Goal: Task Accomplishment & Management: Use online tool/utility

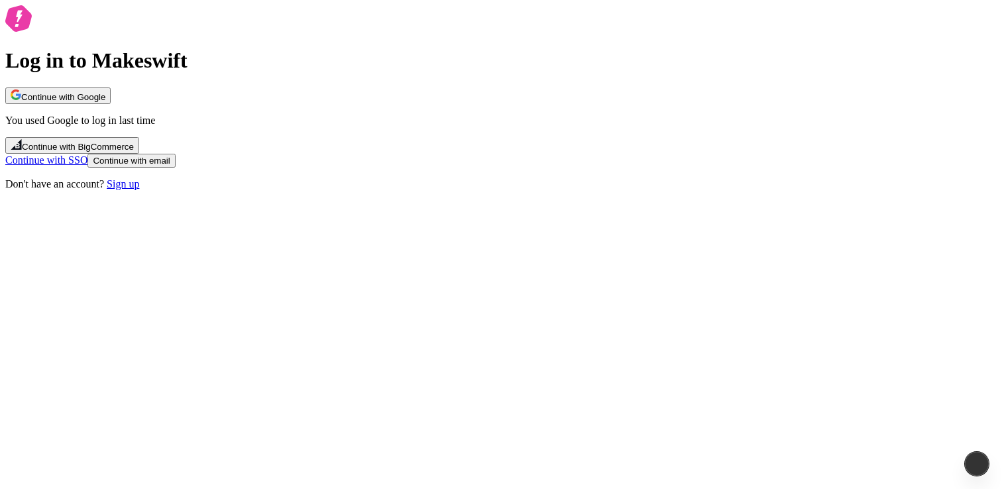
click at [342, 161] on div "Log in to Makeswift Continue with Google You used Google to log in last time Co…" at bounding box center [501, 97] width 992 height 185
click at [321, 115] on div "Log in to Makeswift Continue with Google You used Google to log in last time Co…" at bounding box center [501, 97] width 992 height 185
click at [105, 102] on span "Continue with Google" at bounding box center [63, 97] width 84 height 10
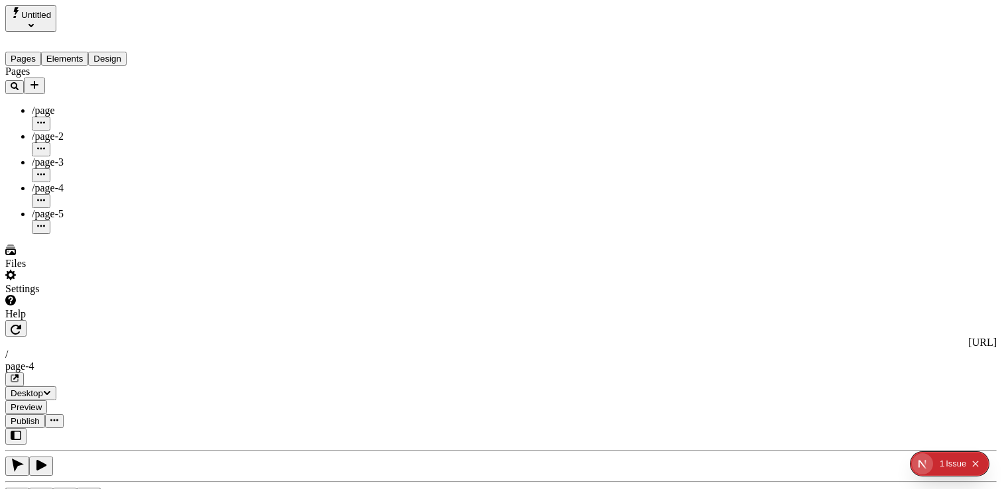
click at [46, 295] on div "Settings" at bounding box center [84, 289] width 159 height 12
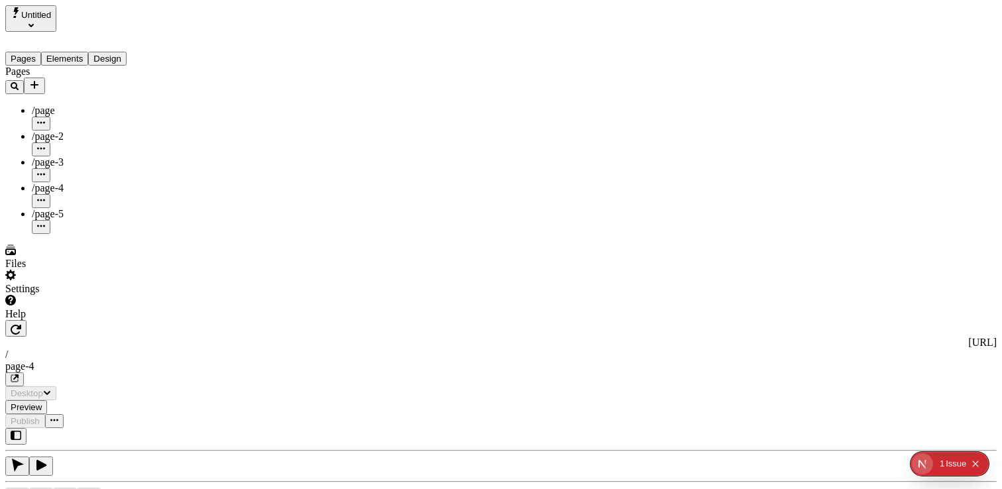
click at [27, 295] on div "Settings" at bounding box center [84, 282] width 159 height 25
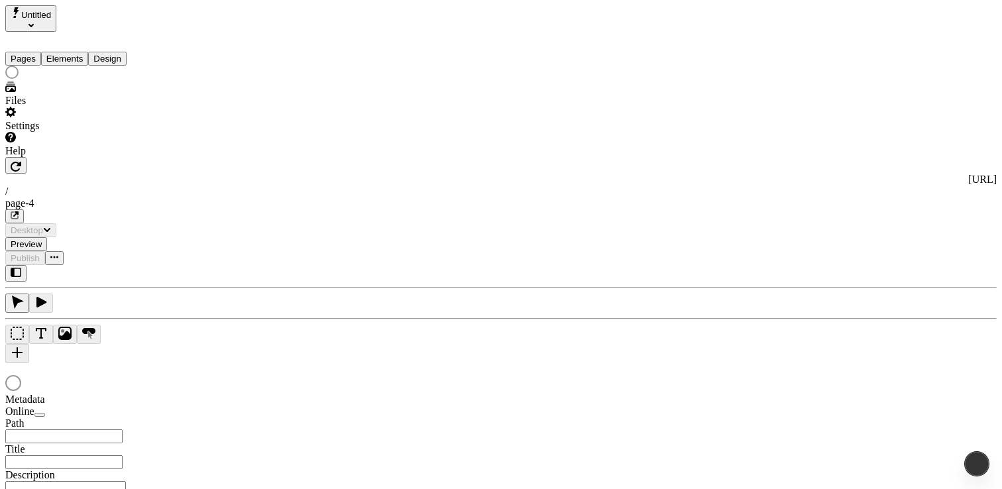
type input "/page-4"
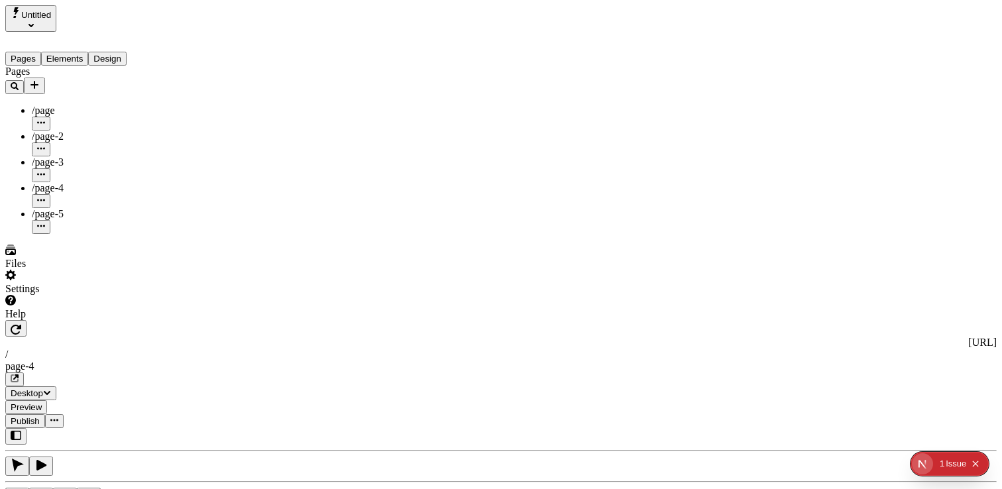
click at [44, 295] on div "Settings" at bounding box center [84, 289] width 159 height 12
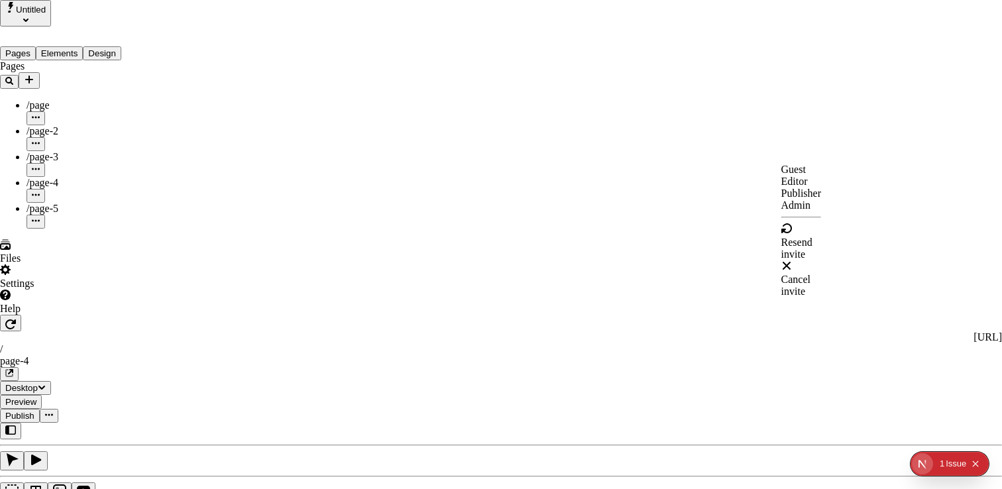
click at [815, 188] on div "Editor" at bounding box center [802, 182] width 40 height 12
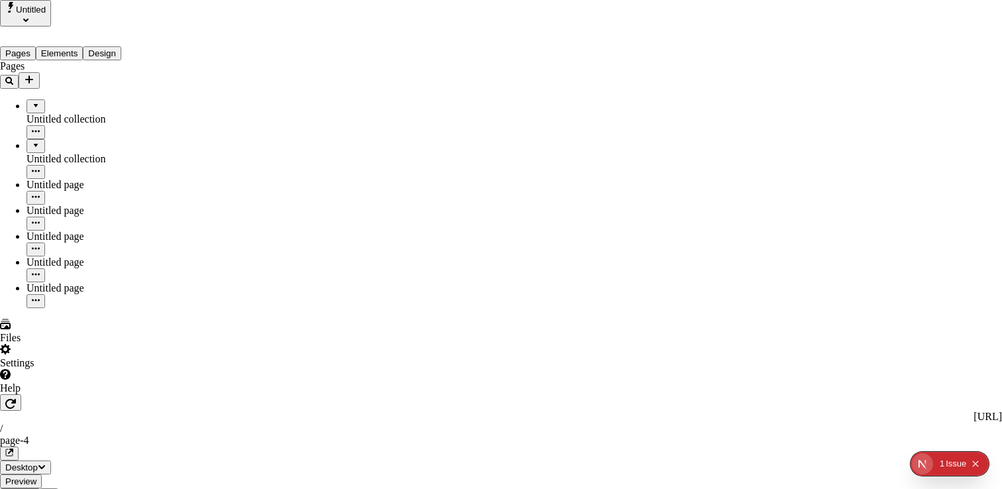
drag, startPoint x: 813, startPoint y: 159, endPoint x: 812, endPoint y: 146, distance: 12.6
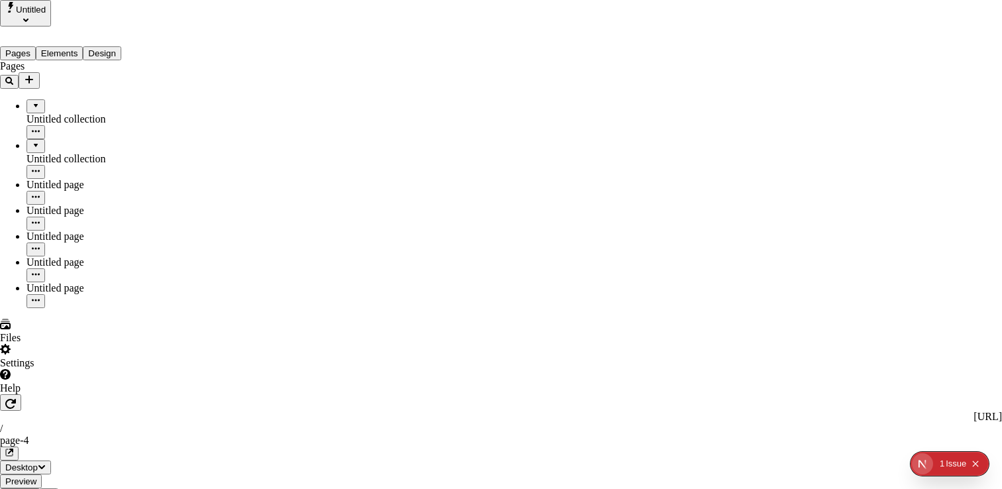
drag, startPoint x: 827, startPoint y: 202, endPoint x: 817, endPoint y: 193, distance: 13.1
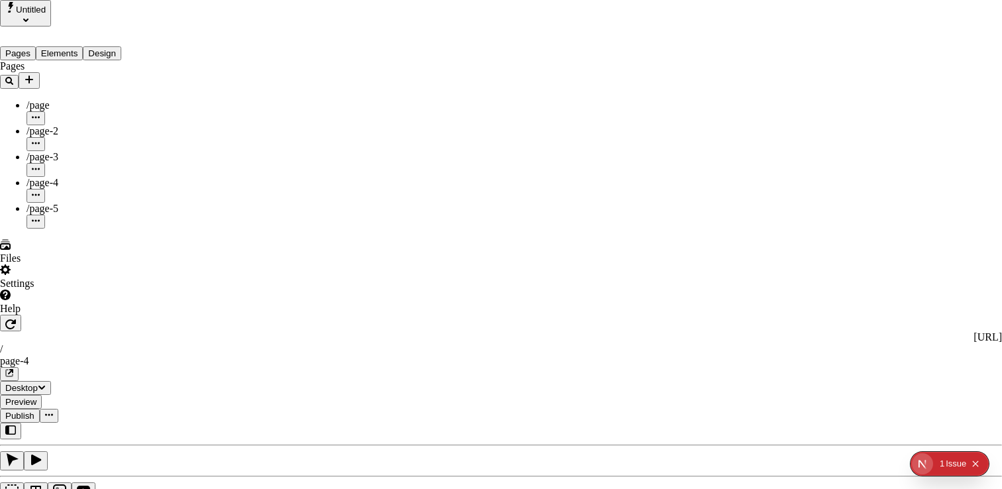
drag, startPoint x: 599, startPoint y: 266, endPoint x: 583, endPoint y: 267, distance: 16.0
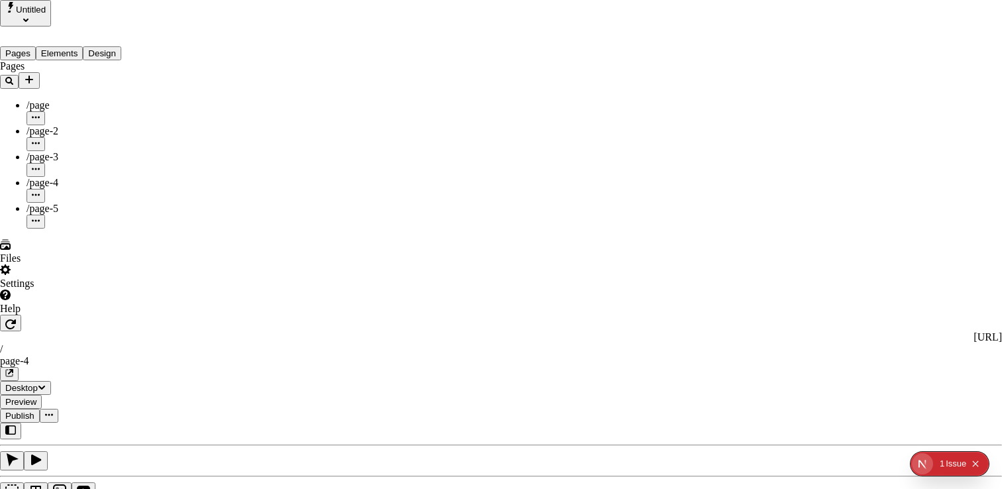
drag, startPoint x: 675, startPoint y: 203, endPoint x: 756, endPoint y: 127, distance: 110.7
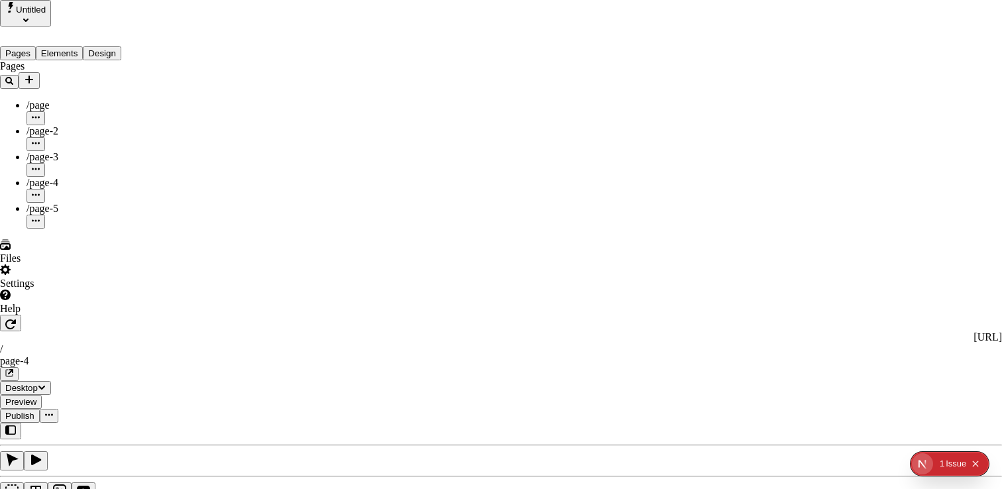
drag, startPoint x: 388, startPoint y: 78, endPoint x: 339, endPoint y: 76, distance: 48.4
copy div "seats used"
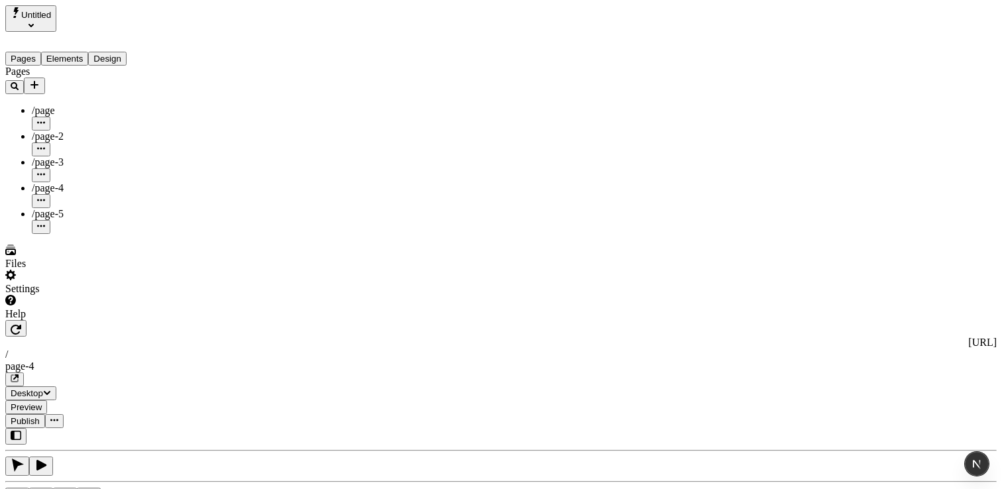
click at [36, 295] on div "Settings" at bounding box center [84, 289] width 159 height 12
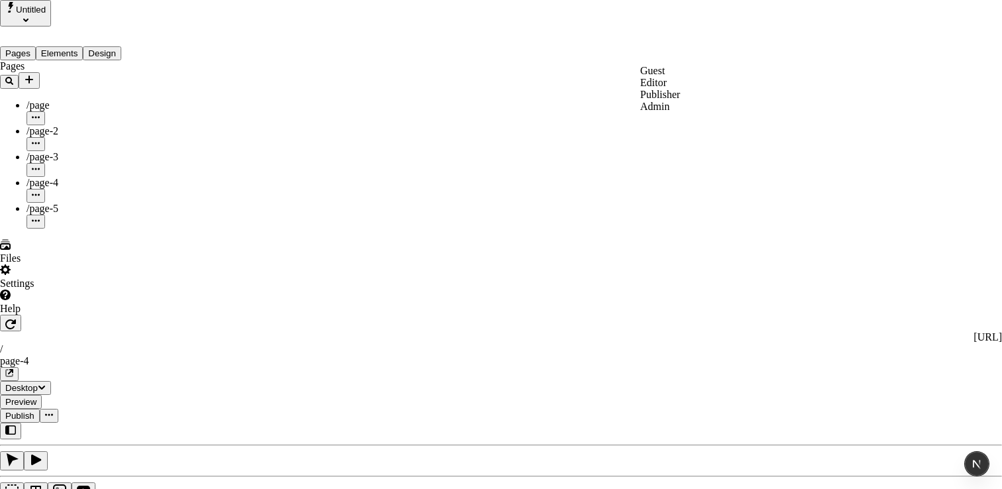
click at [665, 76] on span "Guest" at bounding box center [652, 70] width 25 height 11
click at [667, 88] on span "Editor" at bounding box center [653, 82] width 27 height 11
click at [680, 101] on div "Publisher" at bounding box center [660, 95] width 40 height 12
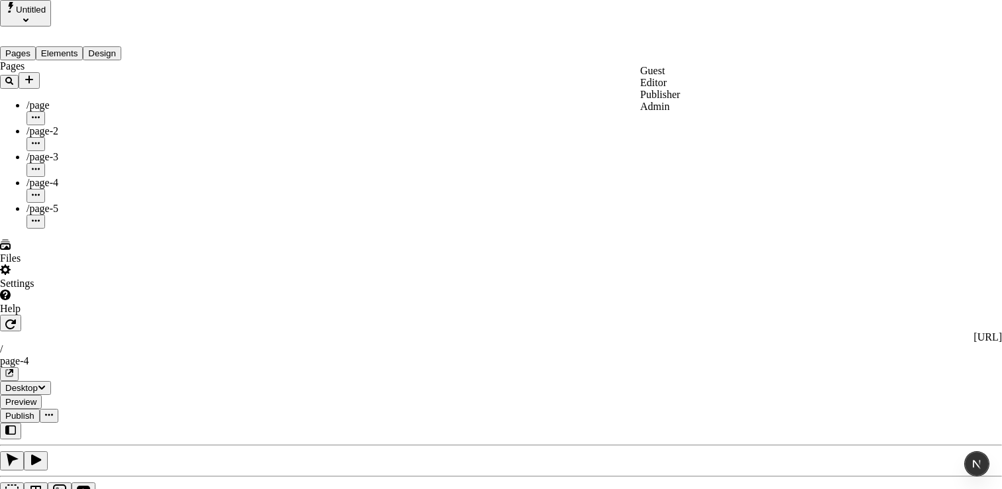
click at [669, 112] on span "Admin" at bounding box center [654, 106] width 29 height 11
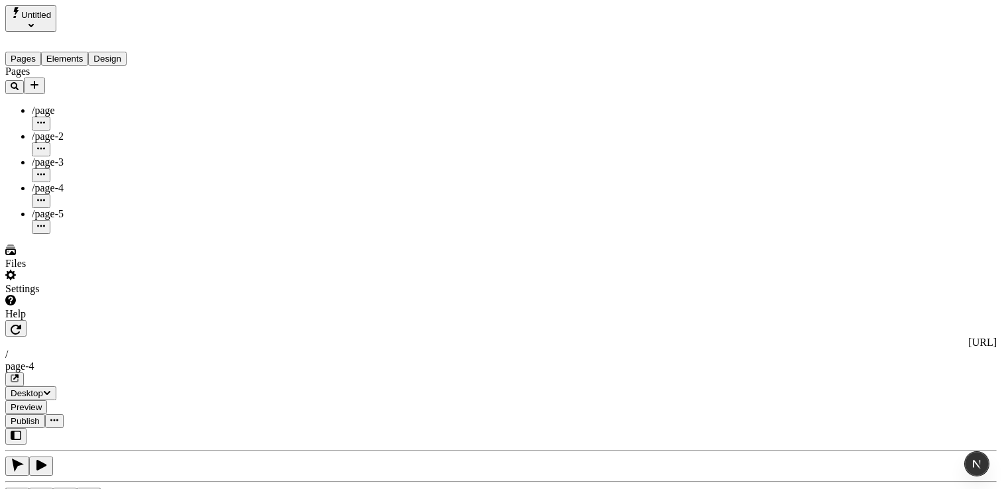
click at [43, 295] on div "Settings" at bounding box center [84, 289] width 159 height 12
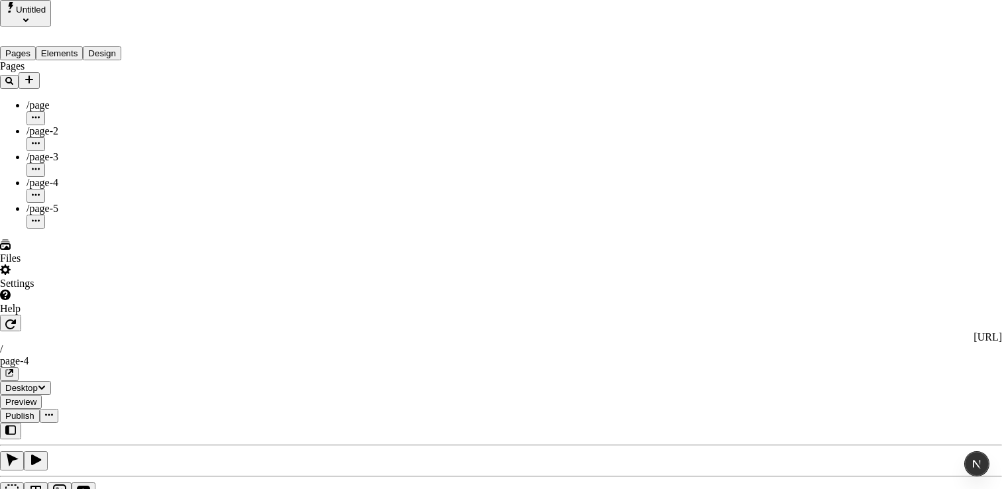
click at [712, 178] on span "Guest -" at bounding box center [697, 171] width 29 height 11
click at [742, 204] on div "Editor -" at bounding box center [712, 198] width 58 height 12
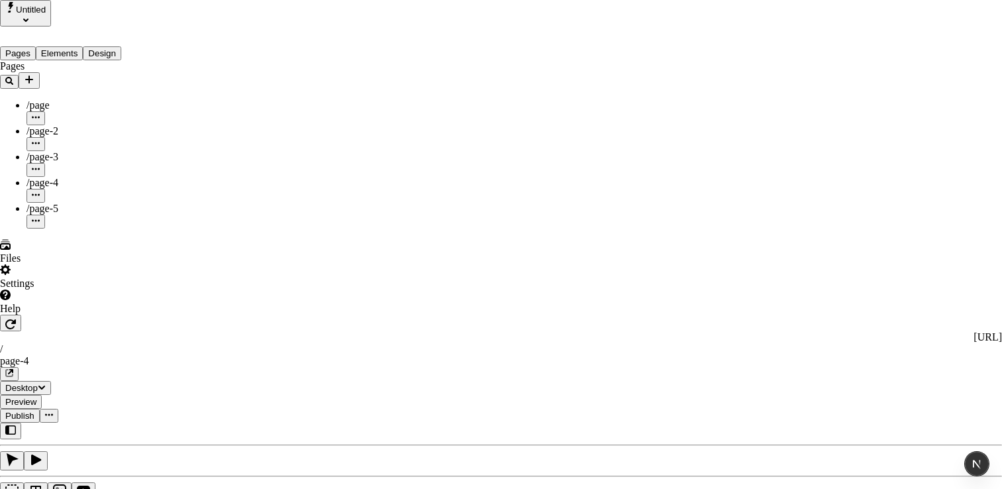
click at [713, 190] on span "Editor -" at bounding box center [698, 183] width 30 height 11
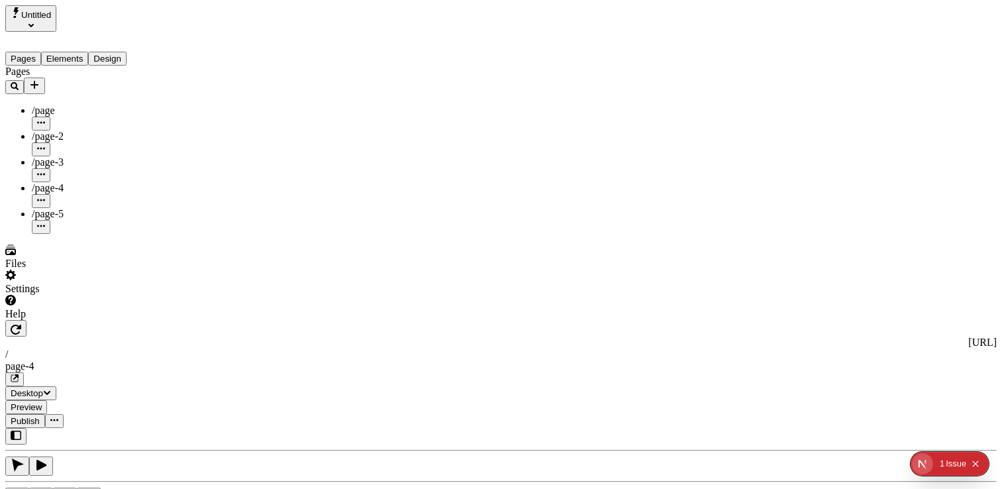
click at [45, 295] on div "Settings" at bounding box center [84, 289] width 159 height 12
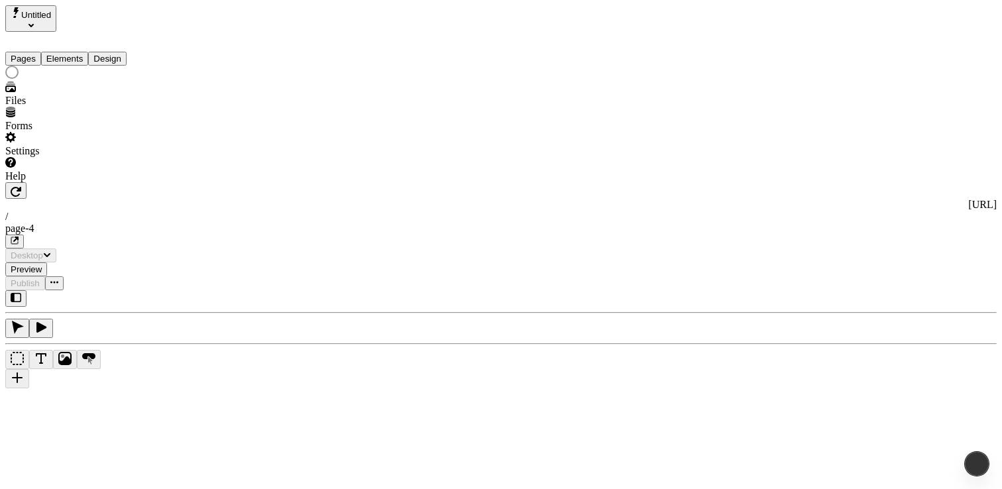
type input "/page-4"
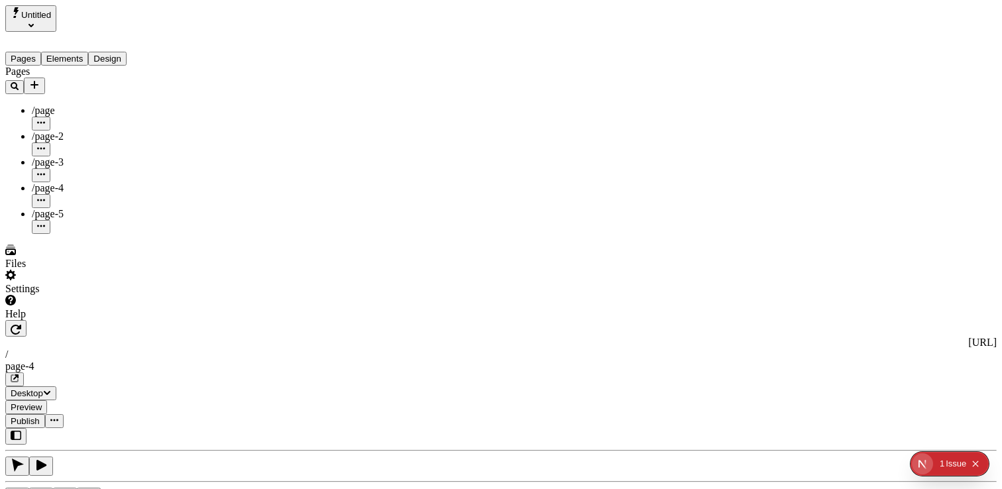
click at [59, 295] on div "Settings" at bounding box center [84, 282] width 159 height 25
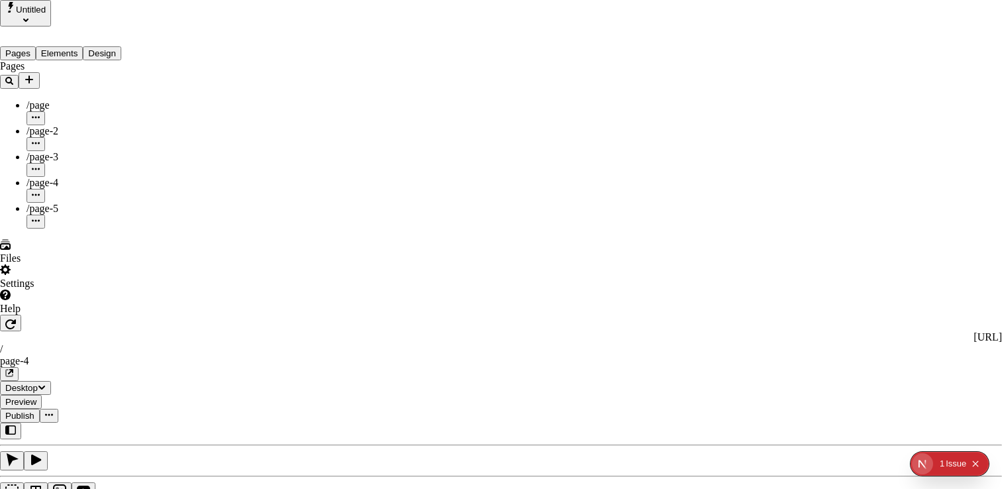
click at [782, 200] on div "Publisher" at bounding box center [802, 194] width 40 height 12
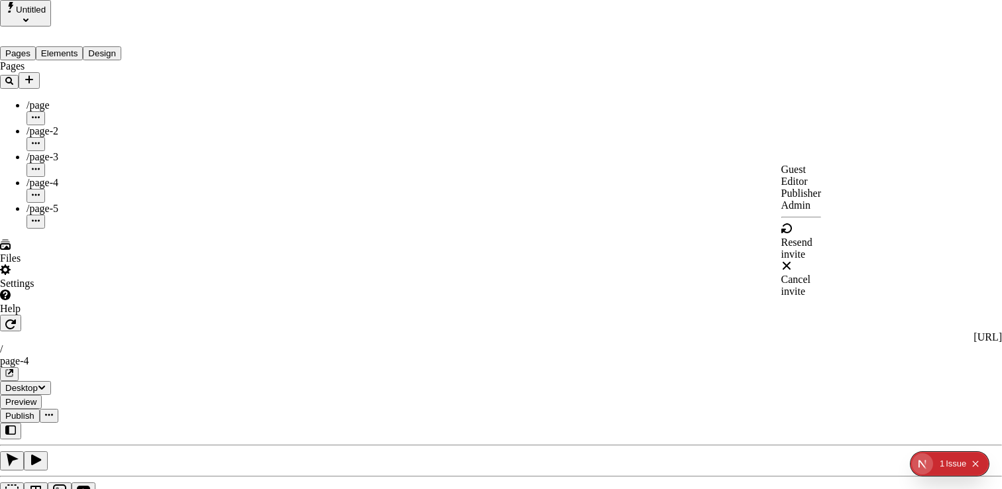
click at [782, 211] on div "Admin" at bounding box center [802, 206] width 40 height 12
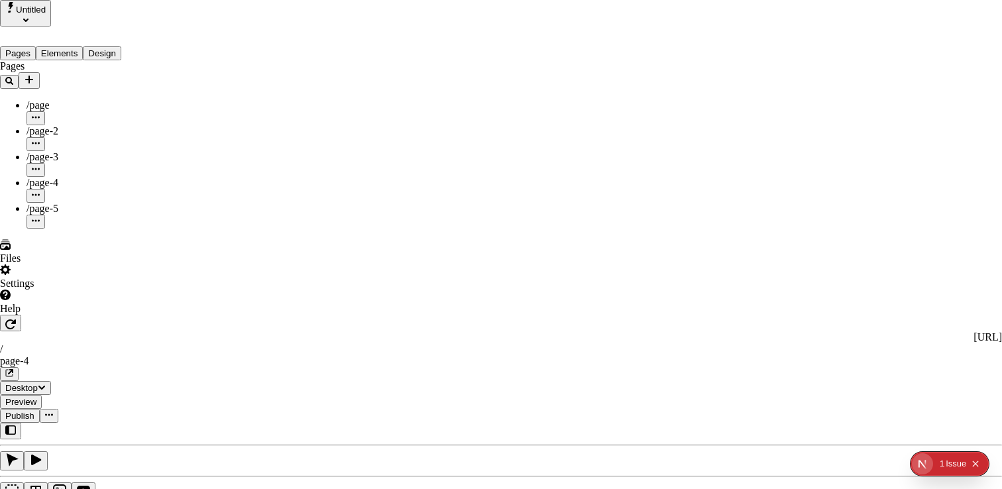
drag, startPoint x: 756, startPoint y: 231, endPoint x: 734, endPoint y: 157, distance: 76.8
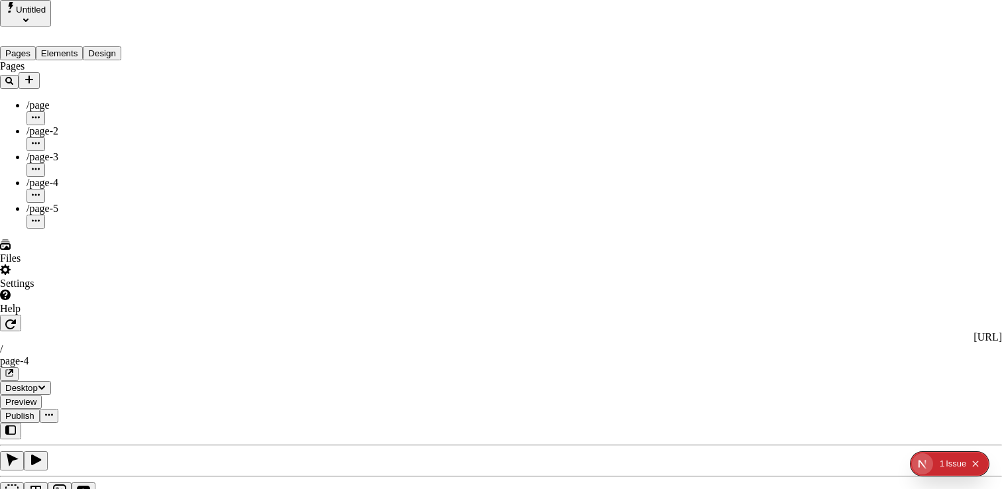
drag, startPoint x: 732, startPoint y: 149, endPoint x: 760, endPoint y: 258, distance: 112.1
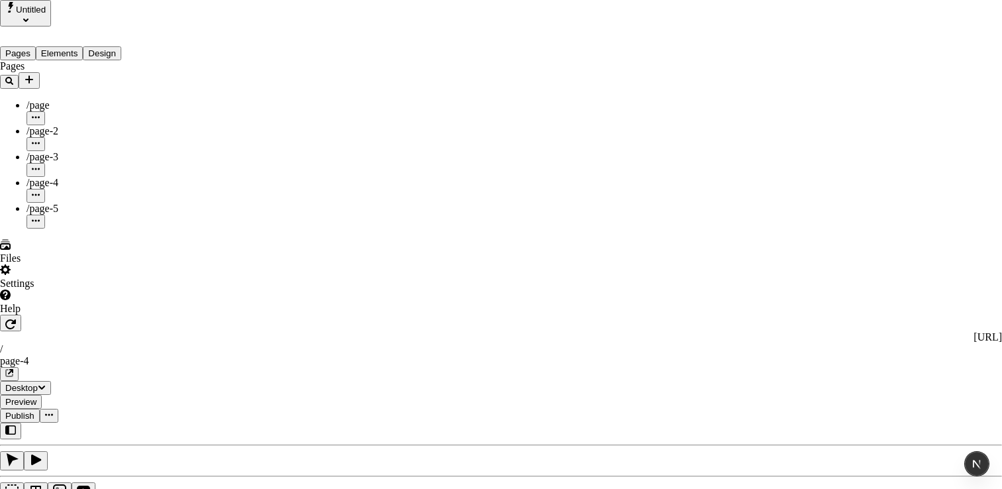
drag, startPoint x: 783, startPoint y: 227, endPoint x: 795, endPoint y: 148, distance: 79.1
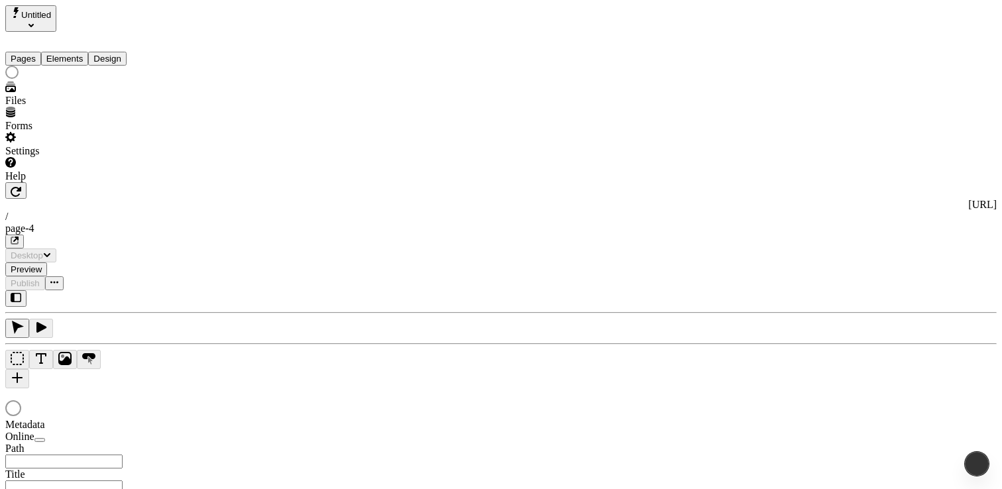
type input "/page-4"
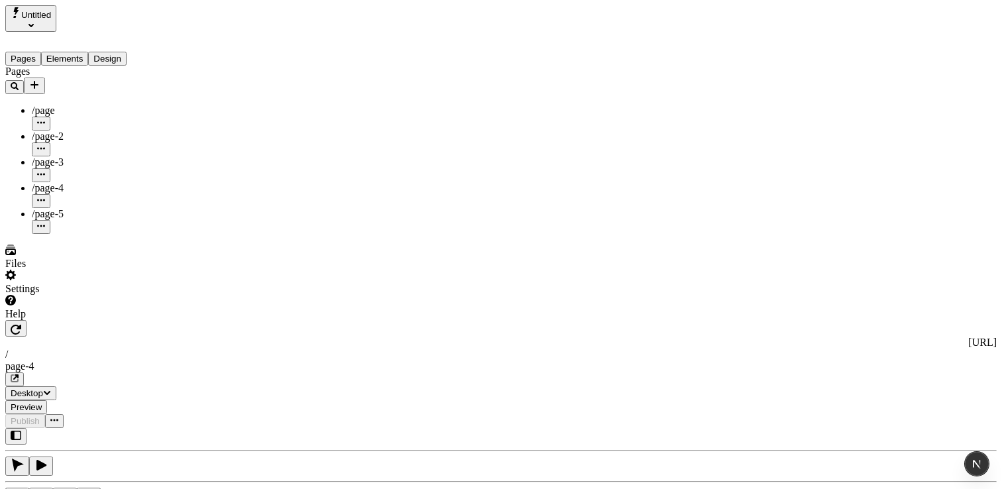
click at [54, 295] on div "Settings" at bounding box center [84, 289] width 159 height 12
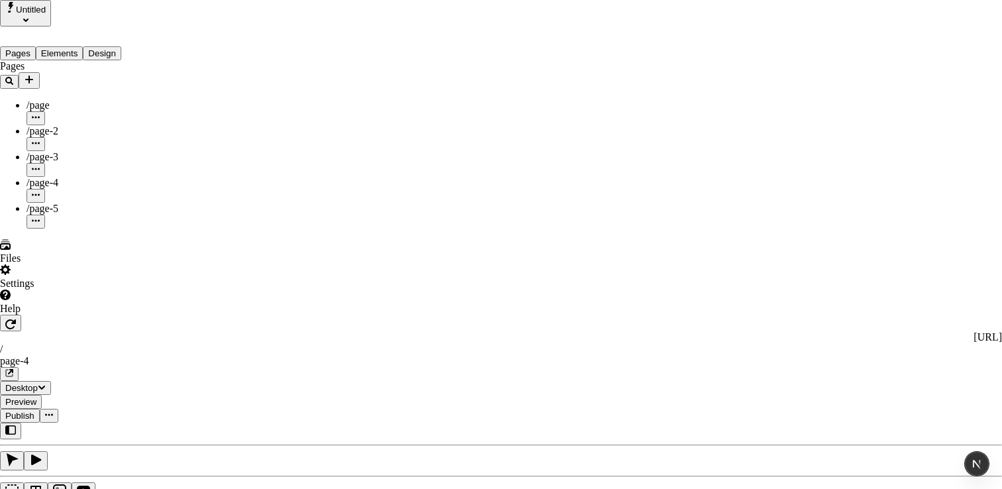
drag, startPoint x: 658, startPoint y: 54, endPoint x: 521, endPoint y: 52, distance: 136.6
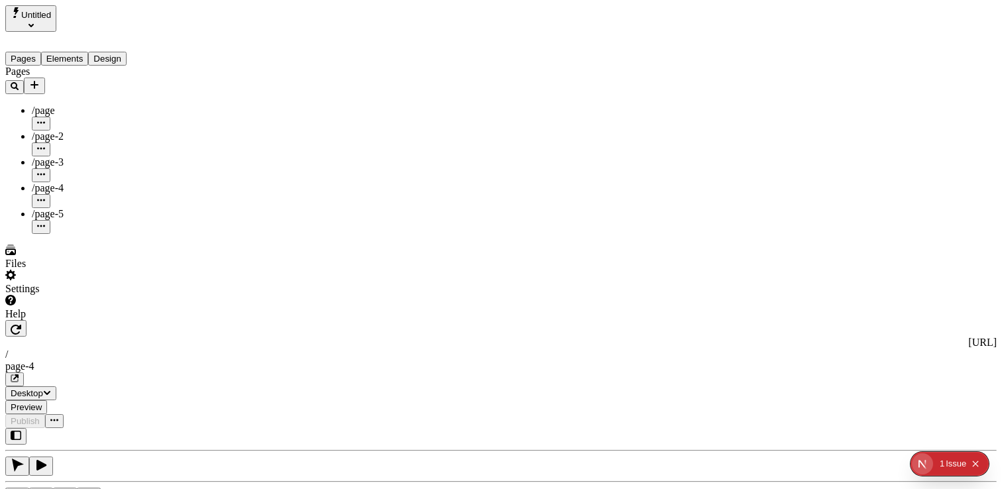
click at [43, 295] on div "Settings" at bounding box center [84, 289] width 159 height 12
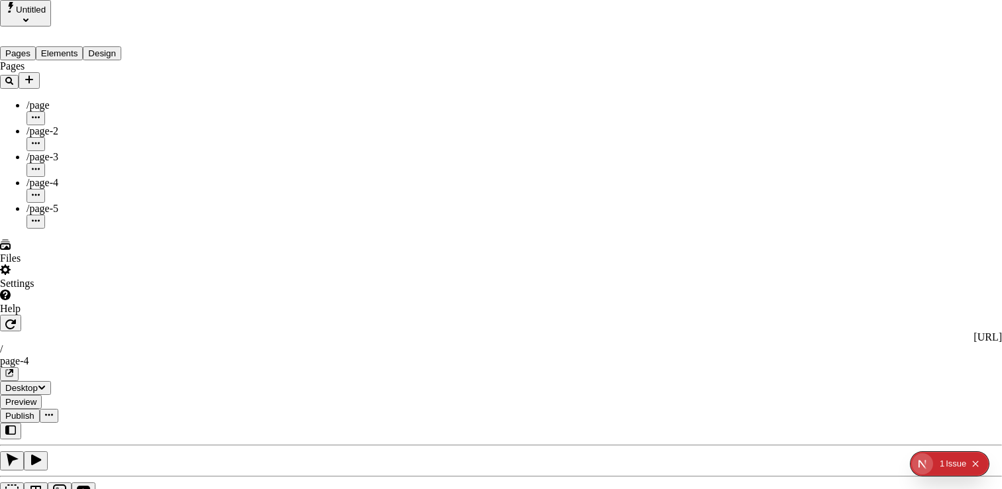
click at [680, 113] on span "Publisher" at bounding box center [660, 107] width 40 height 11
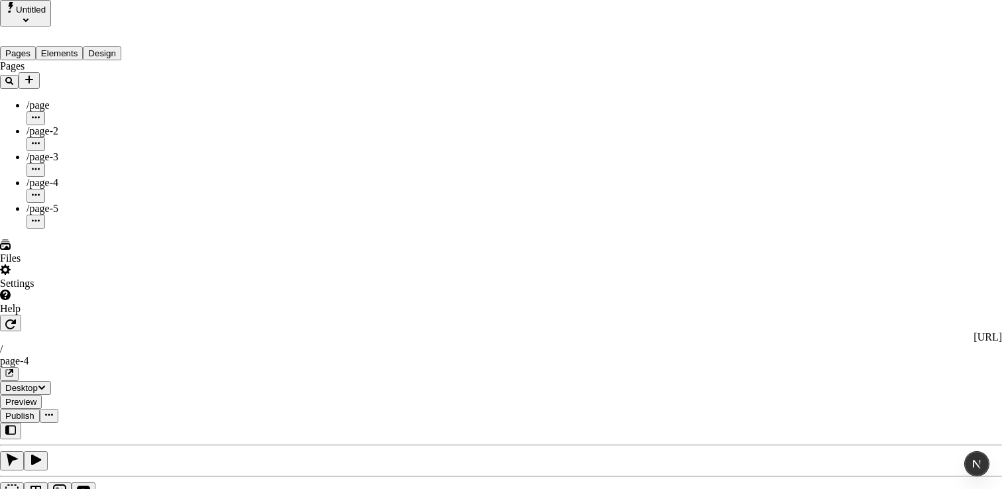
click at [667, 88] on span "Editor" at bounding box center [653, 82] width 27 height 11
click at [669, 125] on span "Admin" at bounding box center [654, 119] width 29 height 11
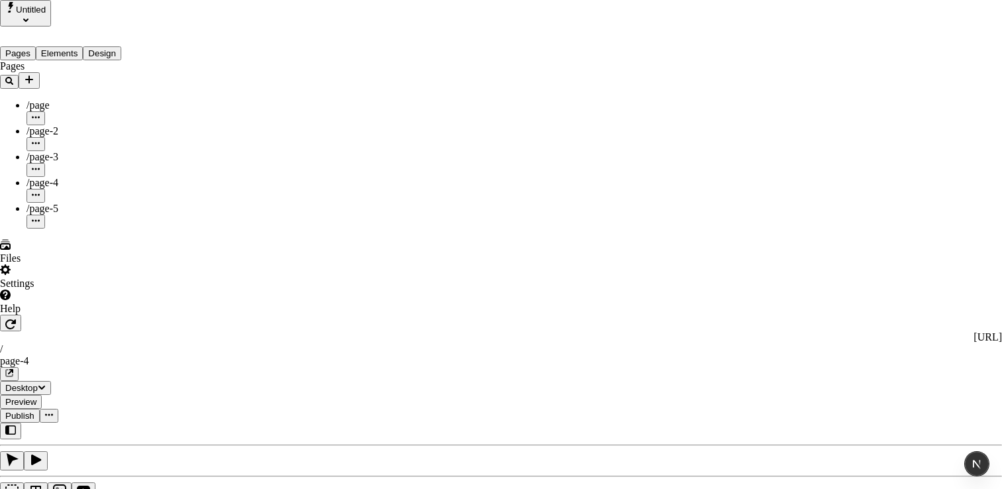
click at [665, 76] on span "Guest" at bounding box center [652, 70] width 25 height 11
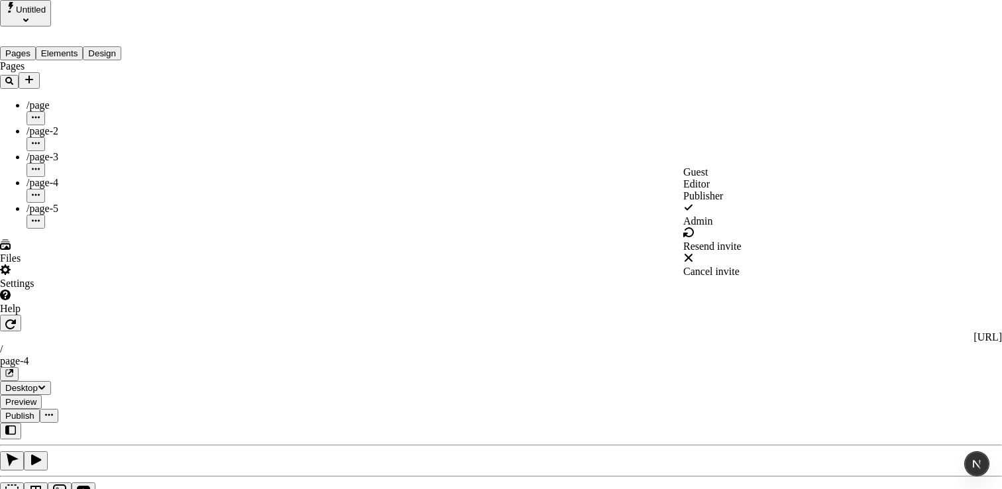
click at [710, 190] on span "Editor" at bounding box center [696, 183] width 27 height 11
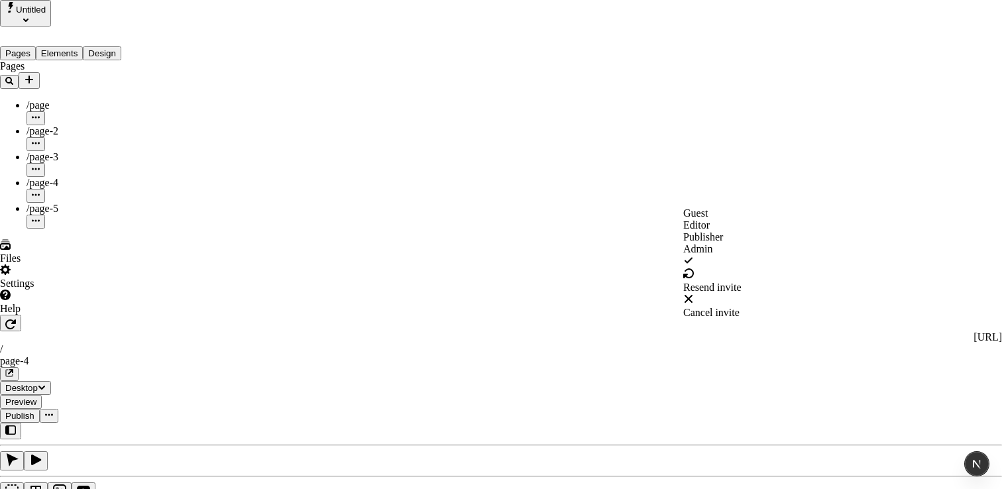
click at [680, 113] on span "Publisher" at bounding box center [660, 107] width 40 height 11
click at [665, 76] on span "Guest" at bounding box center [652, 70] width 25 height 11
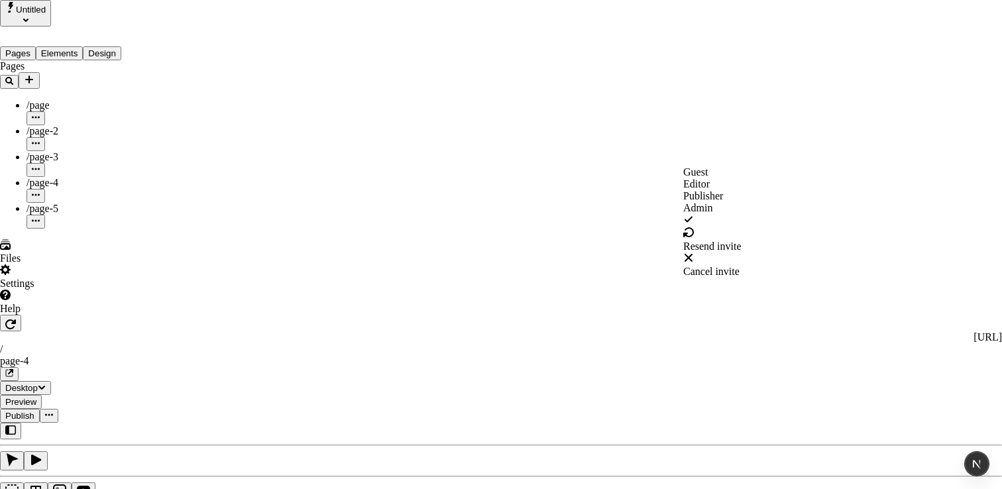
click at [710, 190] on span "Editor" at bounding box center [696, 183] width 27 height 11
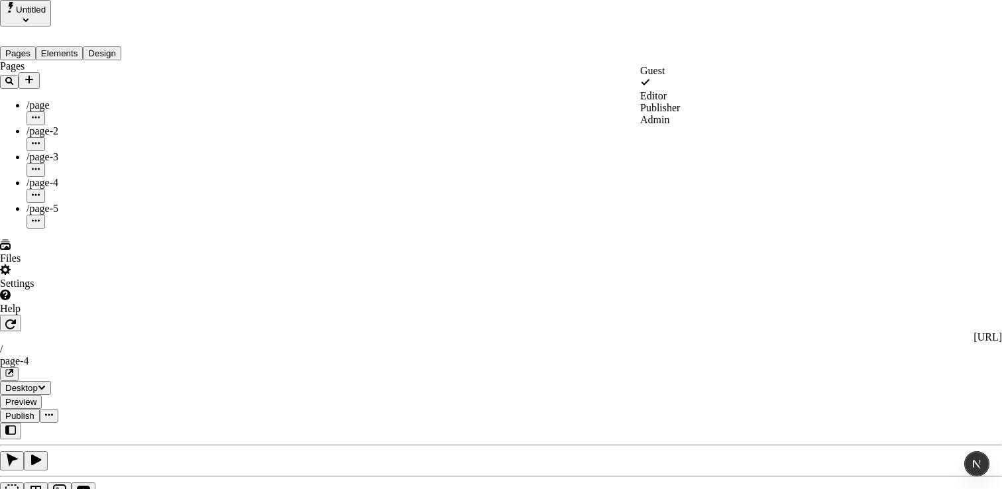
drag, startPoint x: 618, startPoint y: 308, endPoint x: 620, endPoint y: 296, distance: 11.4
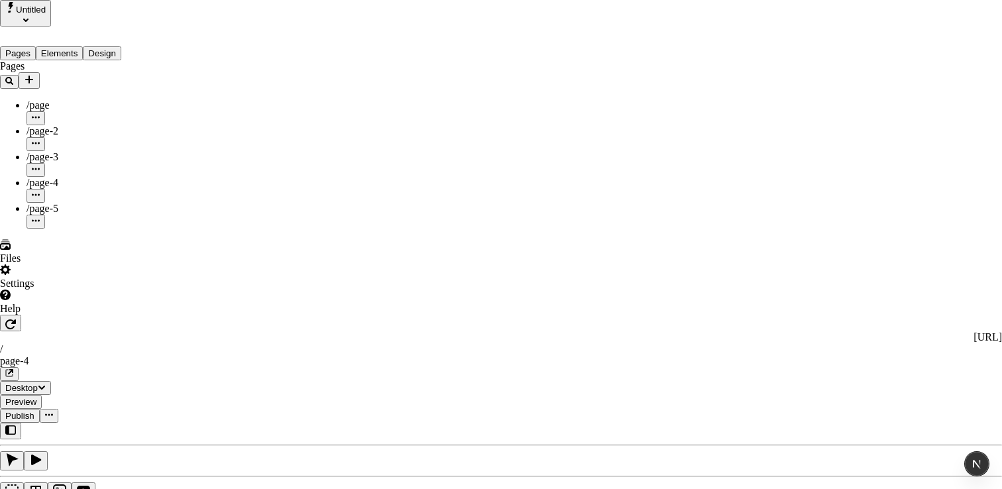
click at [811, 188] on div "Editor" at bounding box center [802, 182] width 40 height 12
click at [811, 194] on div "Editor" at bounding box center [802, 188] width 40 height 25
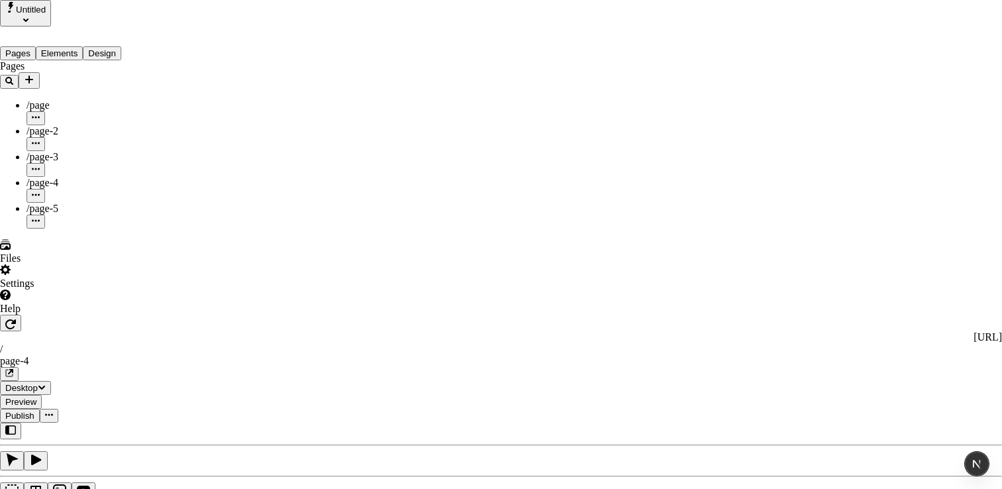
drag, startPoint x: 526, startPoint y: 277, endPoint x: 528, endPoint y: 270, distance: 6.9
drag, startPoint x: 454, startPoint y: 72, endPoint x: 577, endPoint y: 253, distance: 218.6
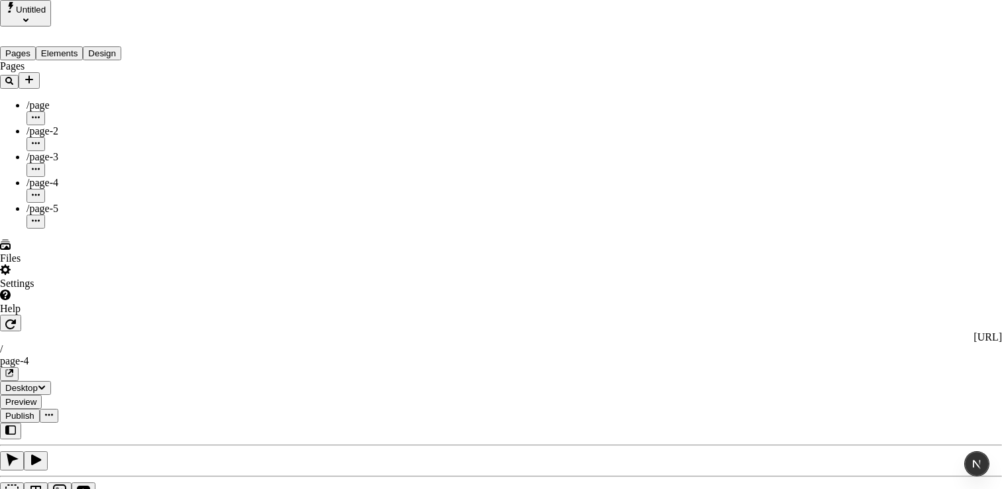
drag, startPoint x: 581, startPoint y: 254, endPoint x: 593, endPoint y: 263, distance: 14.6
drag, startPoint x: 637, startPoint y: 290, endPoint x: 428, endPoint y: 103, distance: 280.7
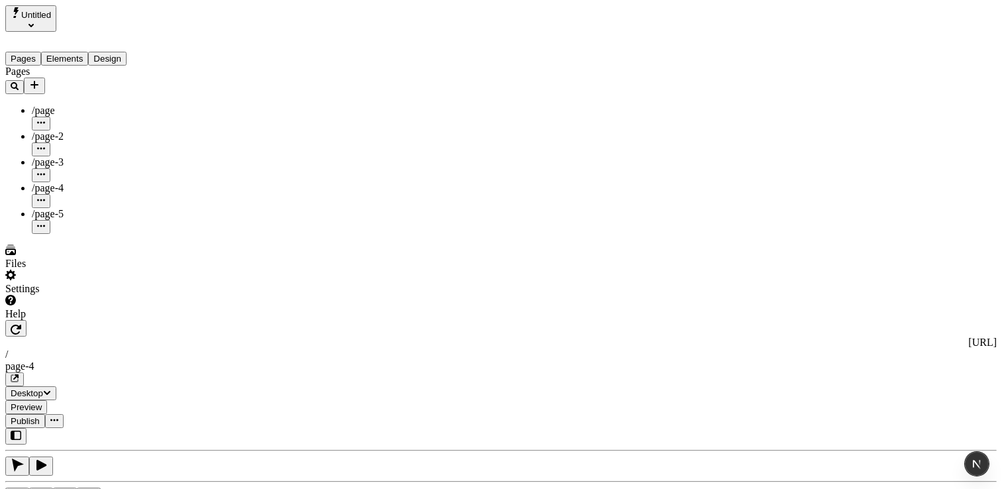
click at [27, 295] on div "Settings" at bounding box center [84, 282] width 159 height 25
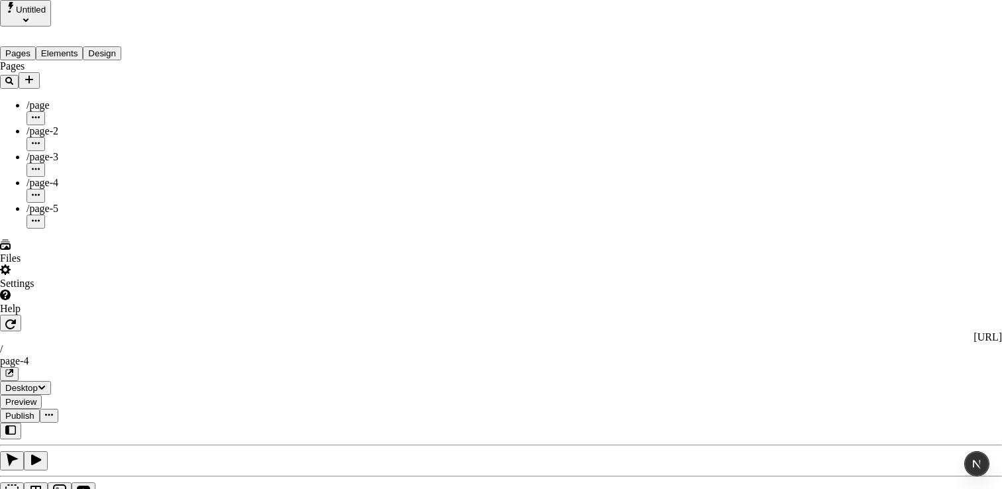
click at [736, 86] on div "Editor" at bounding box center [740, 80] width 40 height 12
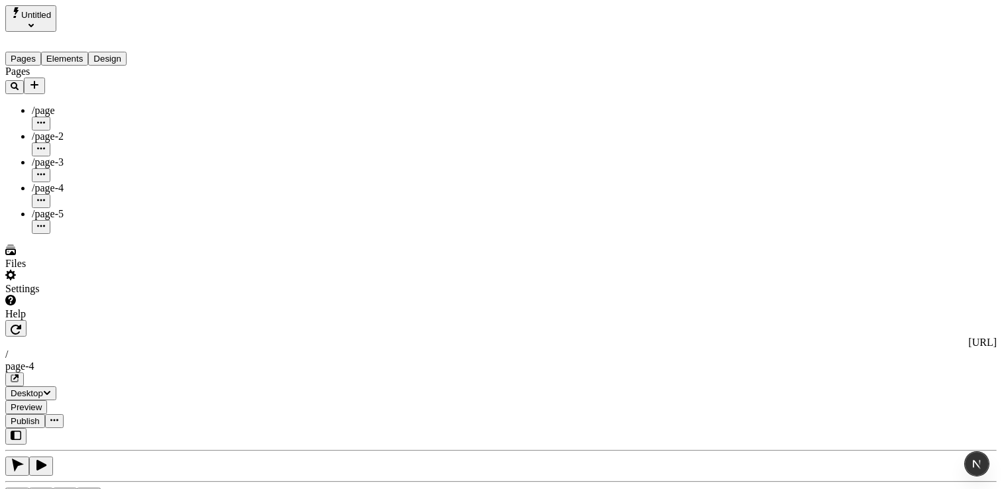
click at [56, 16] on button "Untitled" at bounding box center [30, 18] width 51 height 27
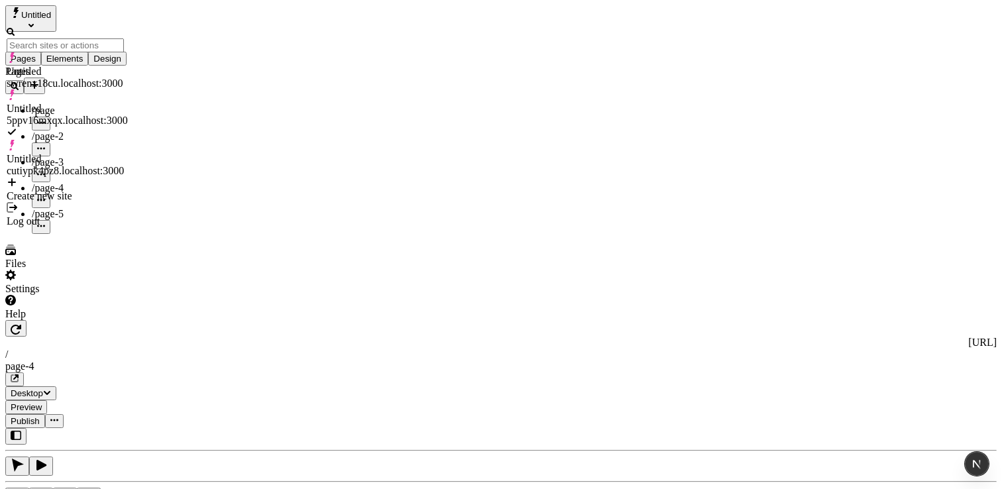
click at [56, 9] on button "Untitled" at bounding box center [30, 18] width 51 height 27
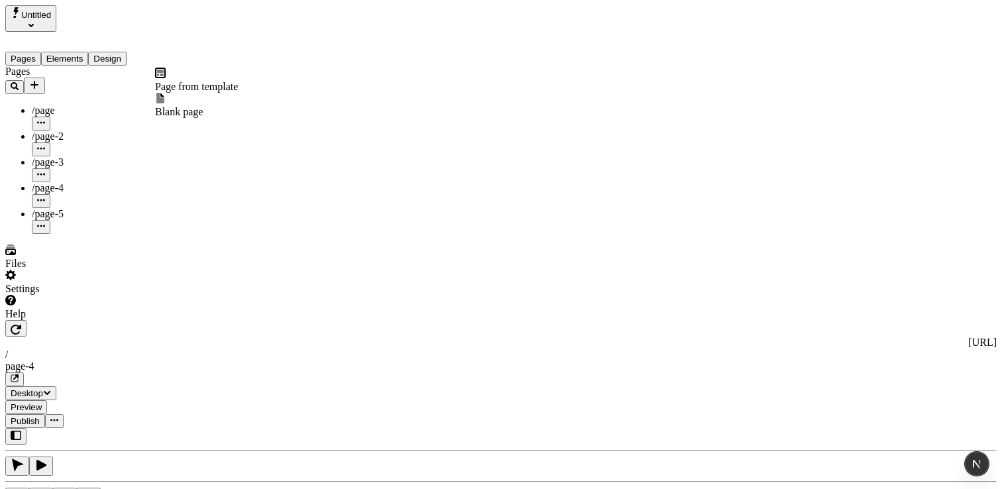
click at [40, 80] on icon "Add new" at bounding box center [34, 85] width 11 height 11
click at [229, 84] on span "Page from template" at bounding box center [196, 86] width 83 height 11
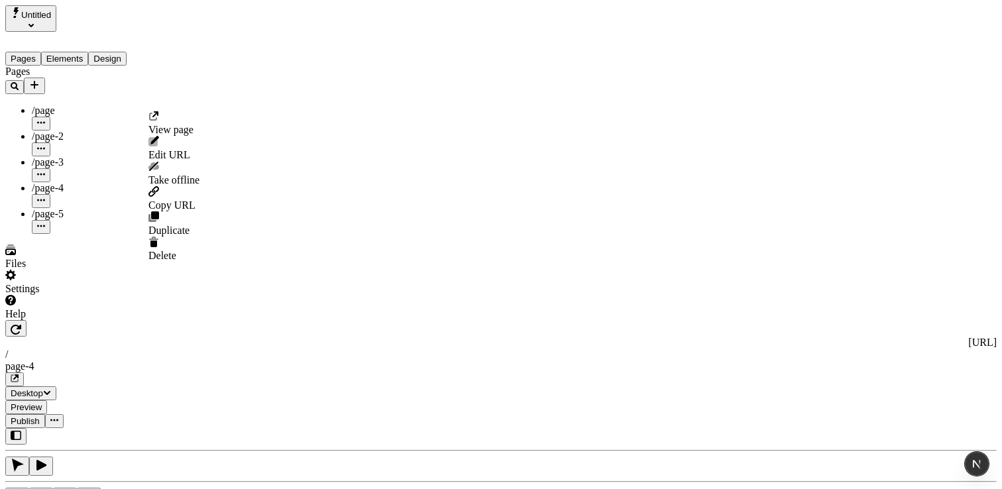
click at [50, 143] on button "button" at bounding box center [41, 150] width 19 height 14
click at [45, 145] on icon "button" at bounding box center [41, 149] width 8 height 8
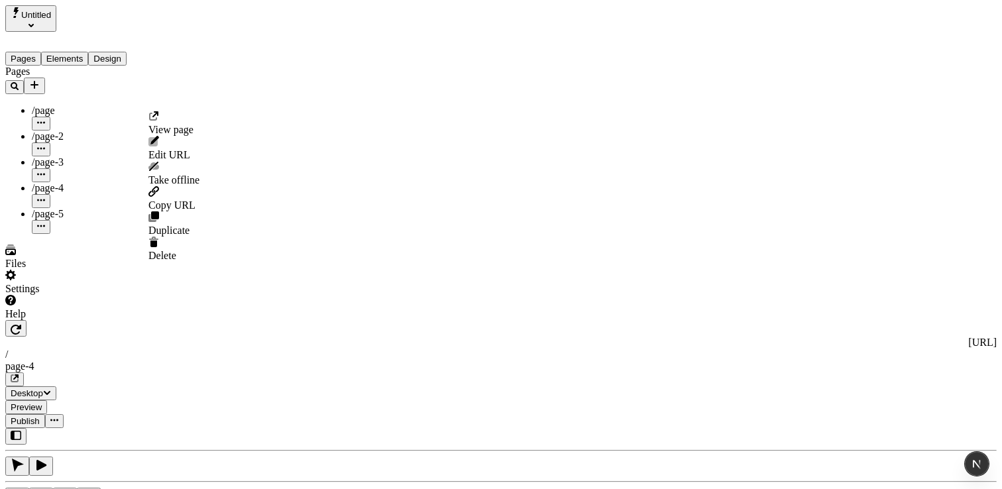
click at [45, 145] on icon "button" at bounding box center [41, 149] width 8 height 8
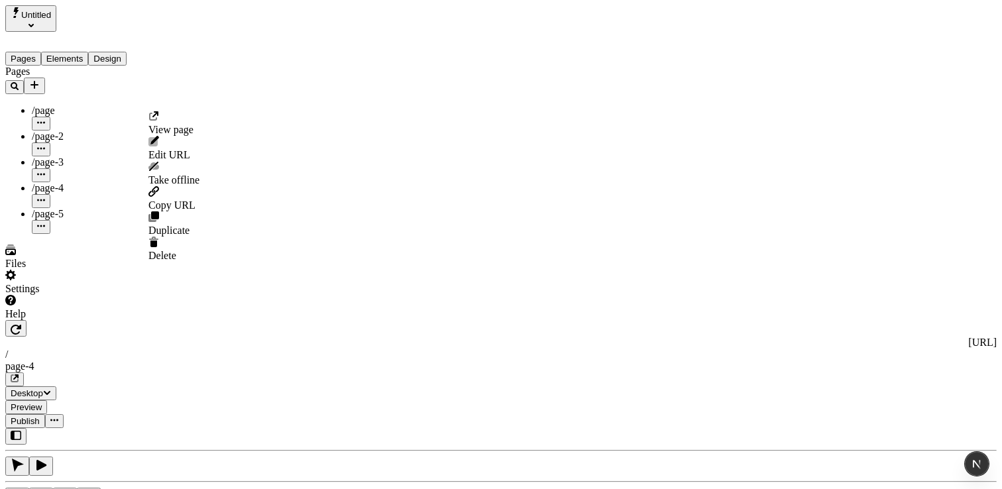
click at [45, 145] on icon "button" at bounding box center [41, 149] width 8 height 8
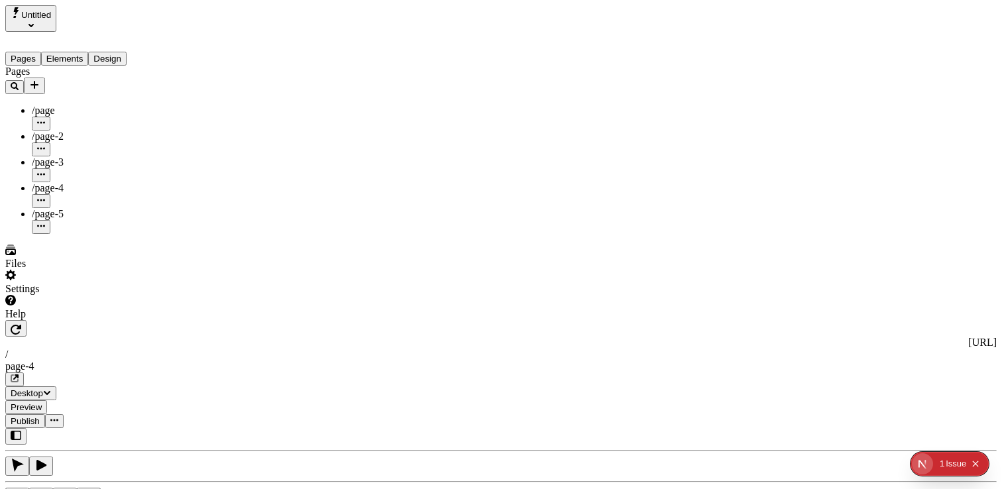
click at [74, 156] on div "/page-3" at bounding box center [98, 162] width 133 height 12
click at [48, 489] on icon "Text" at bounding box center [40, 496] width 13 height 13
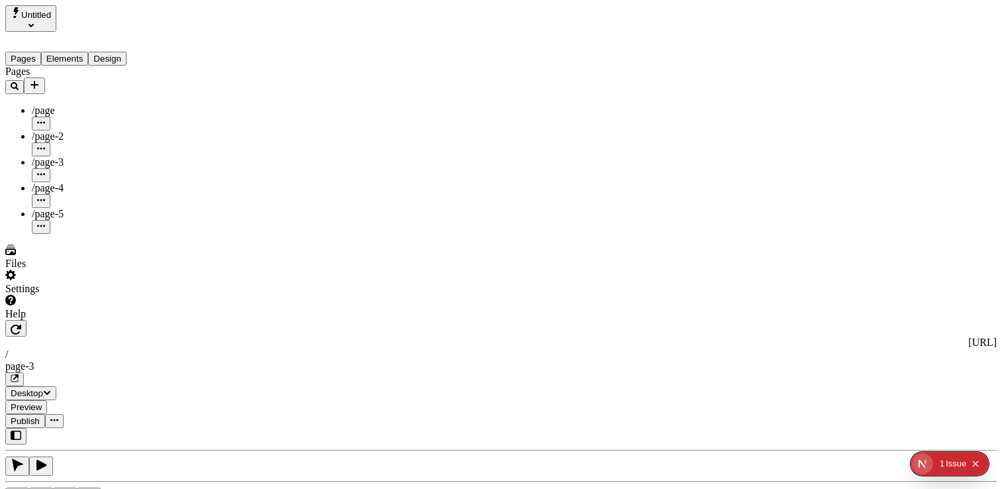
click at [380, 361] on div "page-3" at bounding box center [501, 367] width 992 height 12
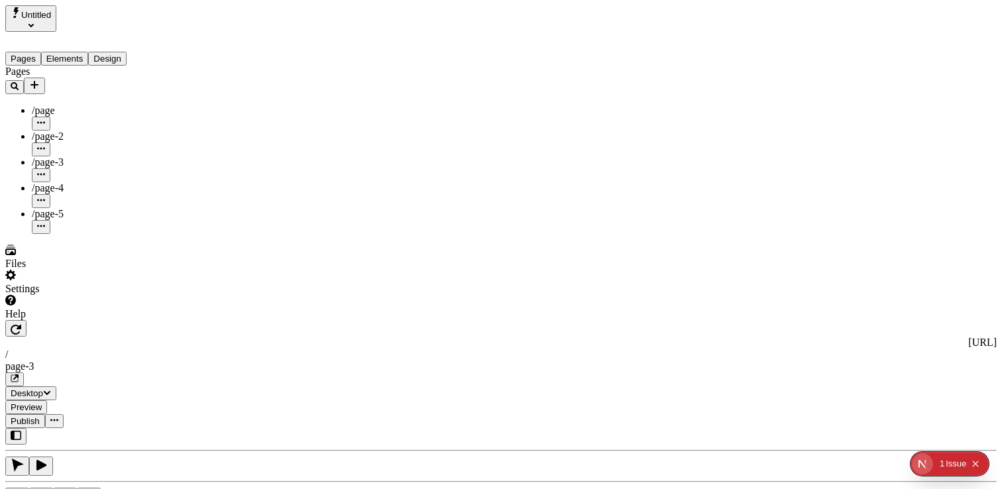
click at [51, 388] on span "Desktop" at bounding box center [31, 393] width 40 height 10
click at [50, 391] on icon "button" at bounding box center [47, 393] width 7 height 4
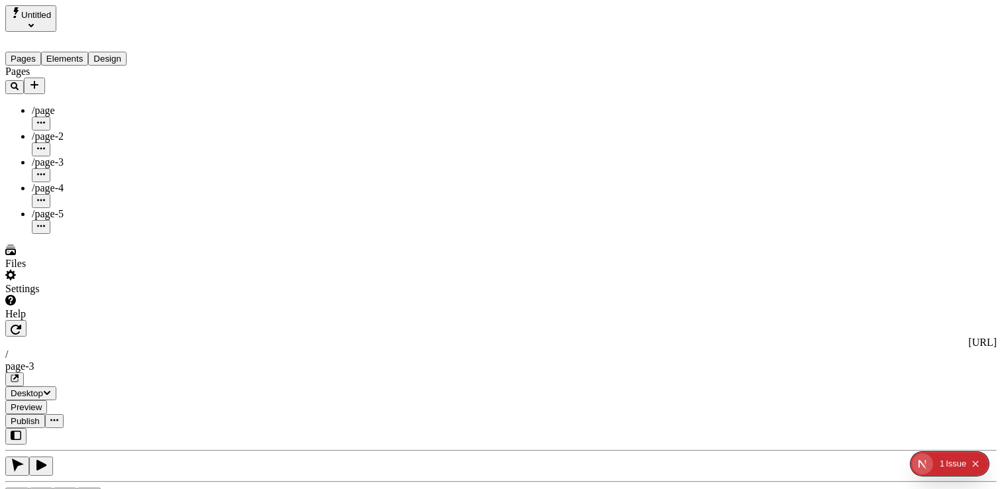
type input "110"
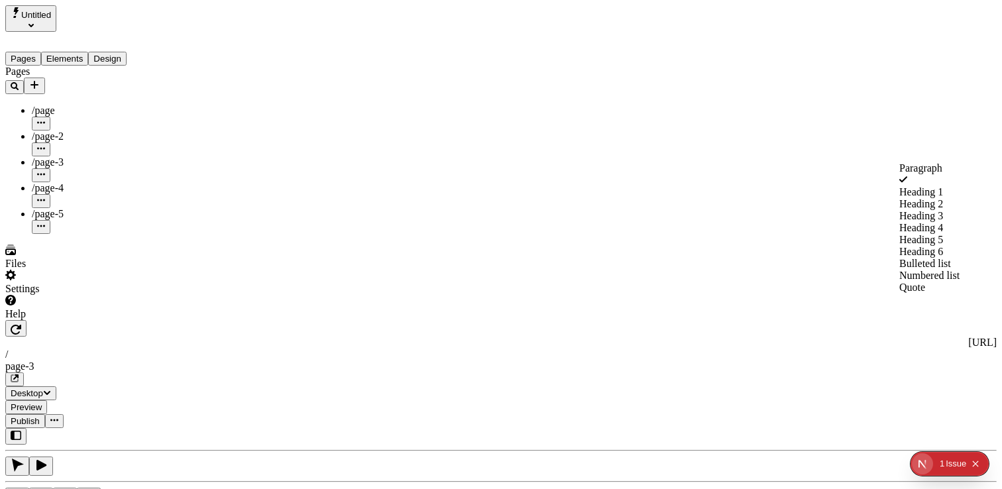
click at [978, 465] on icon "Collapse issues badge" at bounding box center [976, 464] width 6 height 6
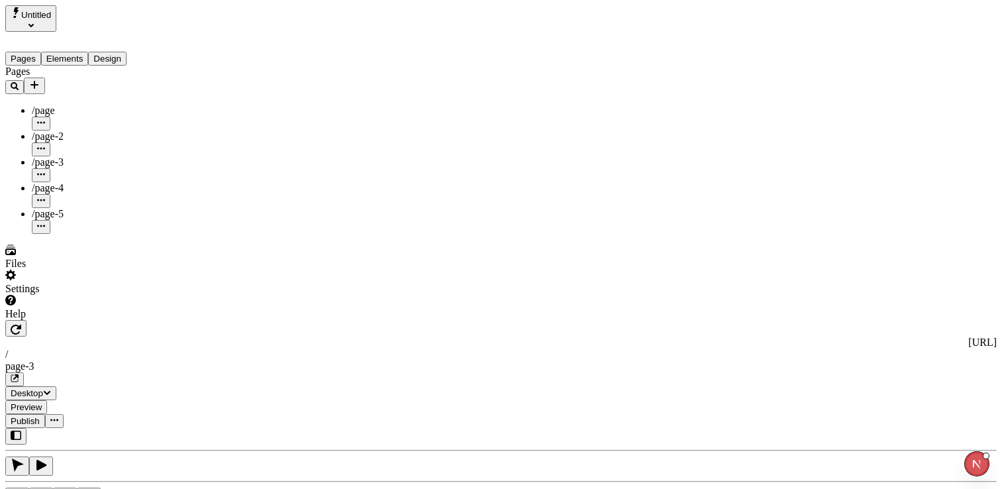
click at [83, 227] on div "Pages /page /page-2 /page-3 /page-4 /page-5" at bounding box center [84, 150] width 159 height 168
click at [24, 489] on icon "Box" at bounding box center [17, 496] width 13 height 13
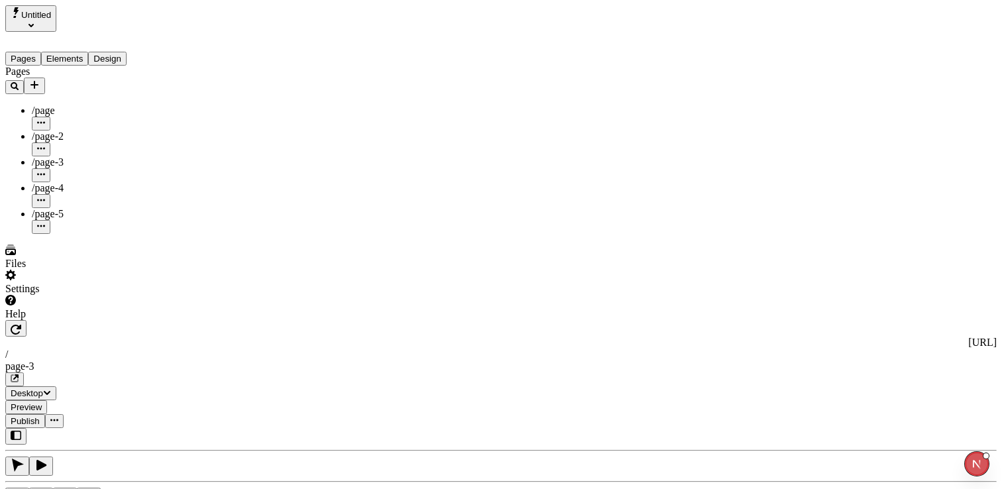
scroll to position [23, 0]
click at [815, 294] on span "Alt + Click" at bounding box center [826, 305] width 23 height 23
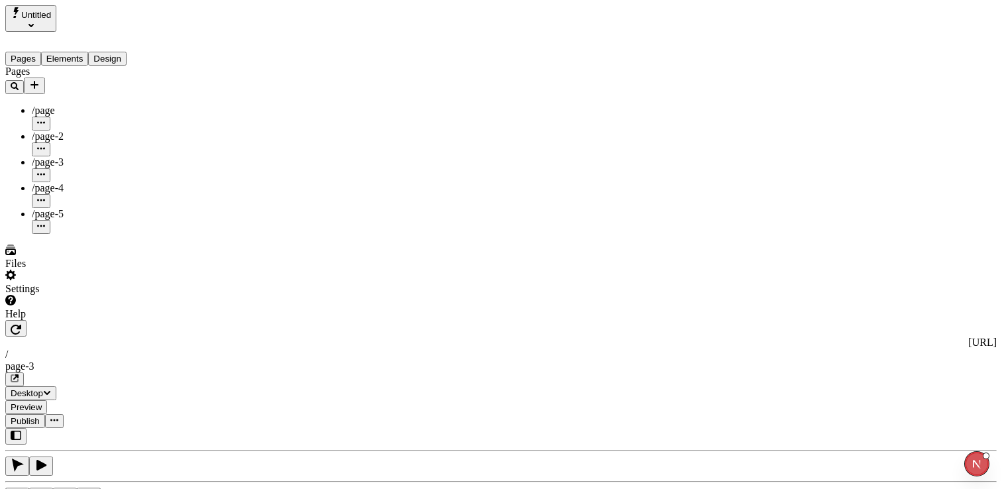
type input "8"
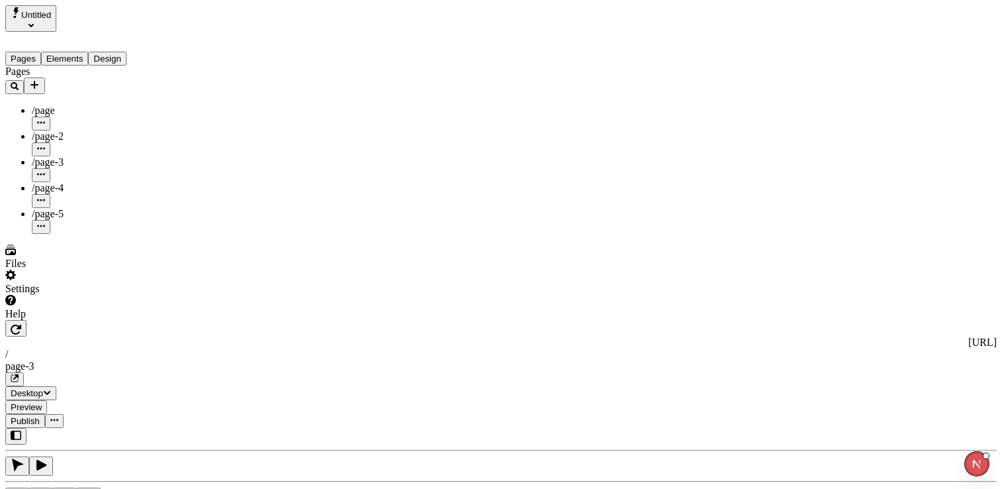
type input "6"
type input "5"
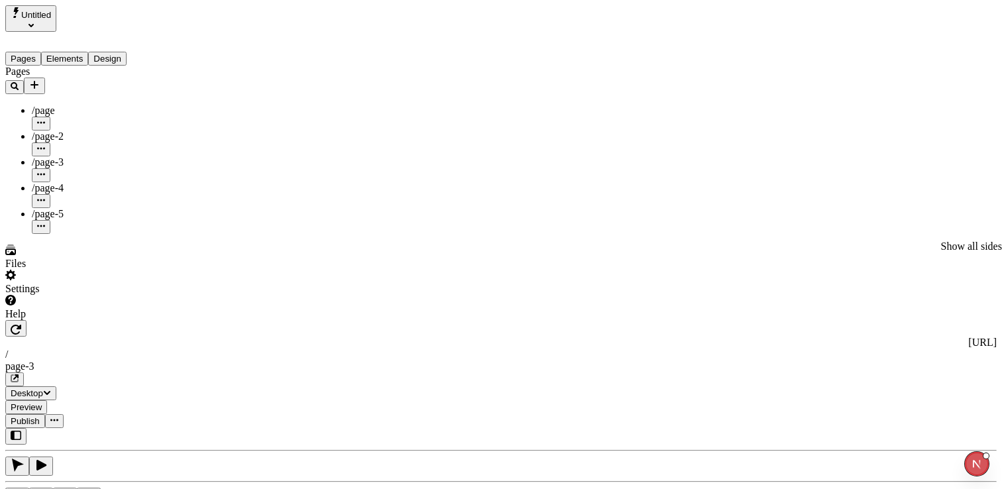
click at [815, 261] on div "Reset to base Alt + Click" at bounding box center [827, 281] width 24 height 73
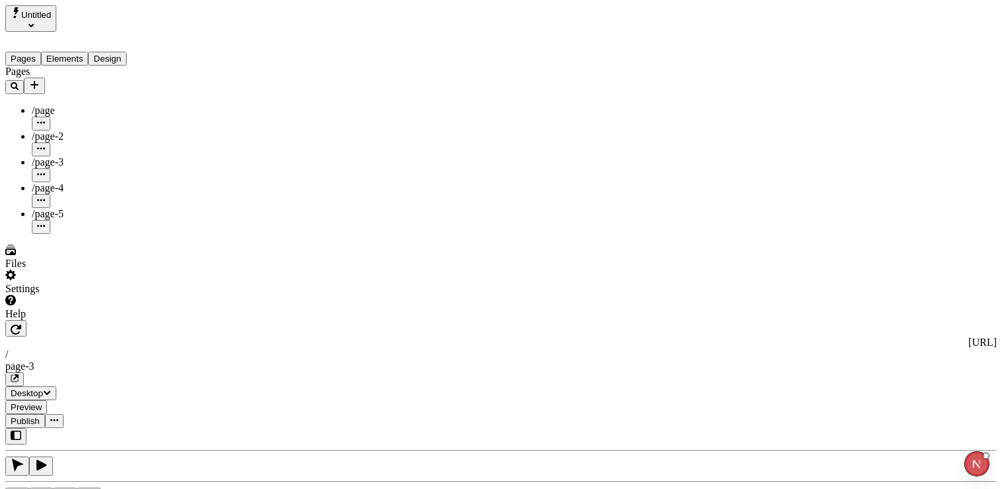
click at [815, 294] on span "Alt + Click" at bounding box center [826, 305] width 23 height 23
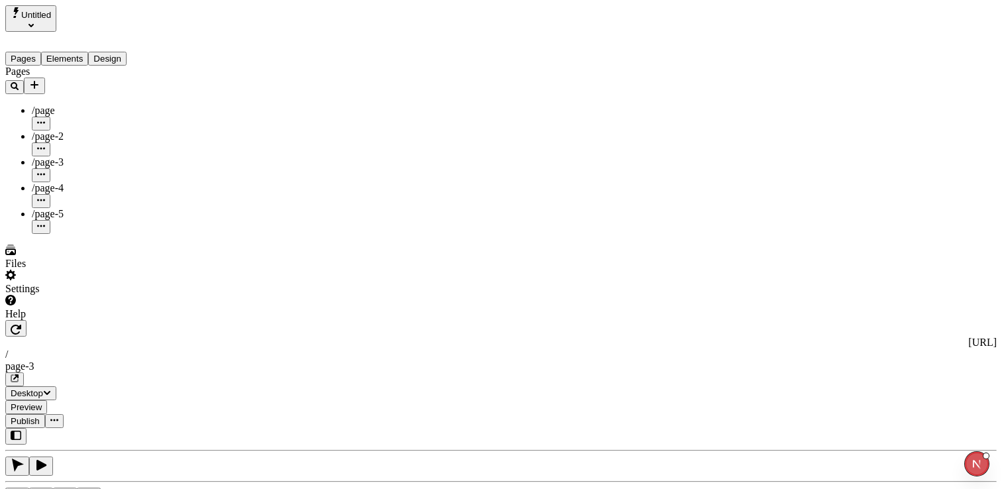
type input "9"
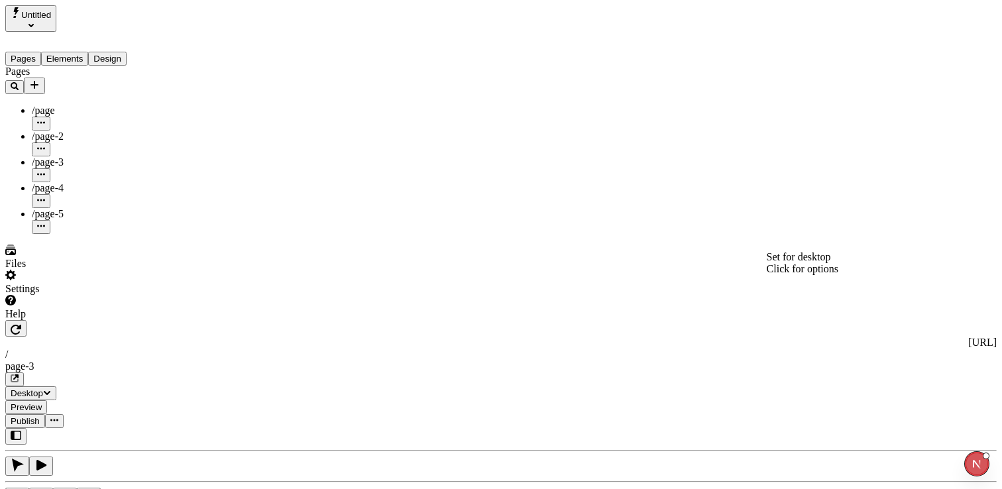
drag, startPoint x: 895, startPoint y: 264, endPoint x: 847, endPoint y: 264, distance: 47.7
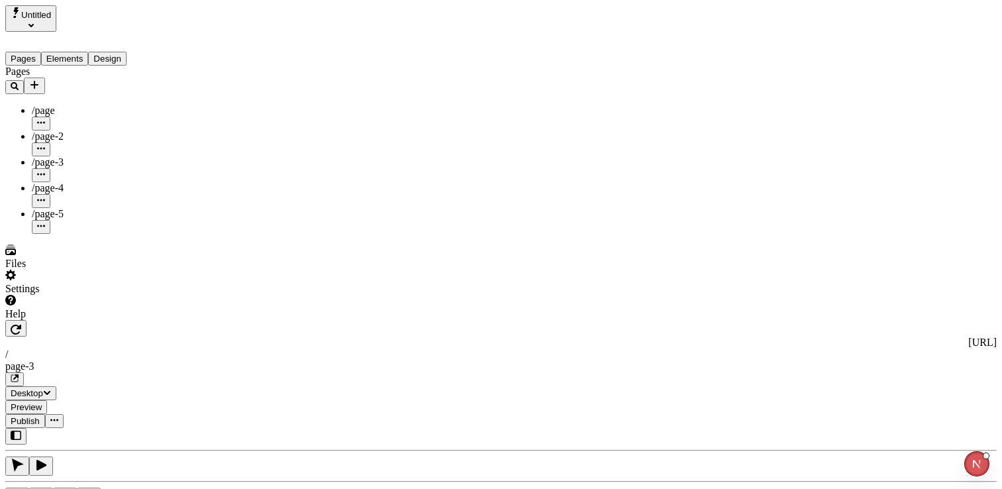
copy span "Border"
drag, startPoint x: 896, startPoint y: 133, endPoint x: 857, endPoint y: 129, distance: 38.6
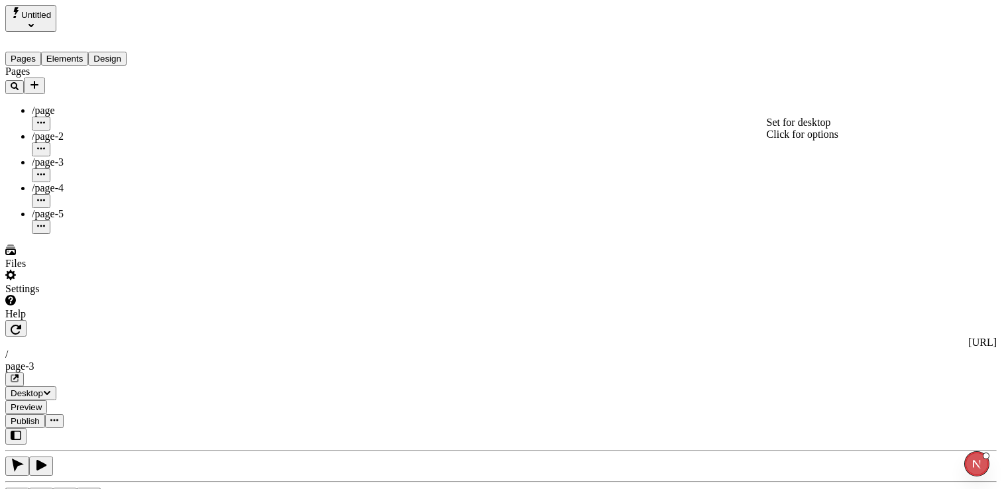
drag, startPoint x: 890, startPoint y: 96, endPoint x: 842, endPoint y: 89, distance: 48.9
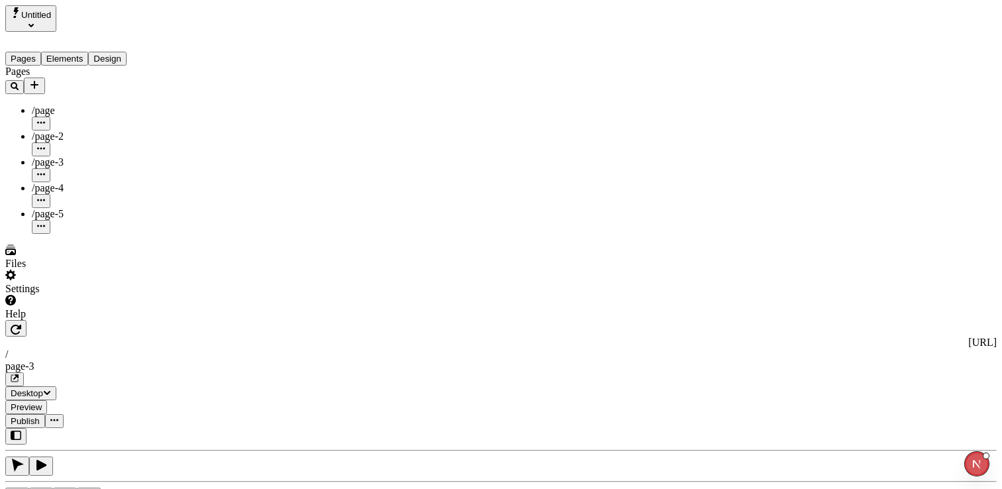
drag, startPoint x: 879, startPoint y: 304, endPoint x: 849, endPoint y: 302, distance: 29.9
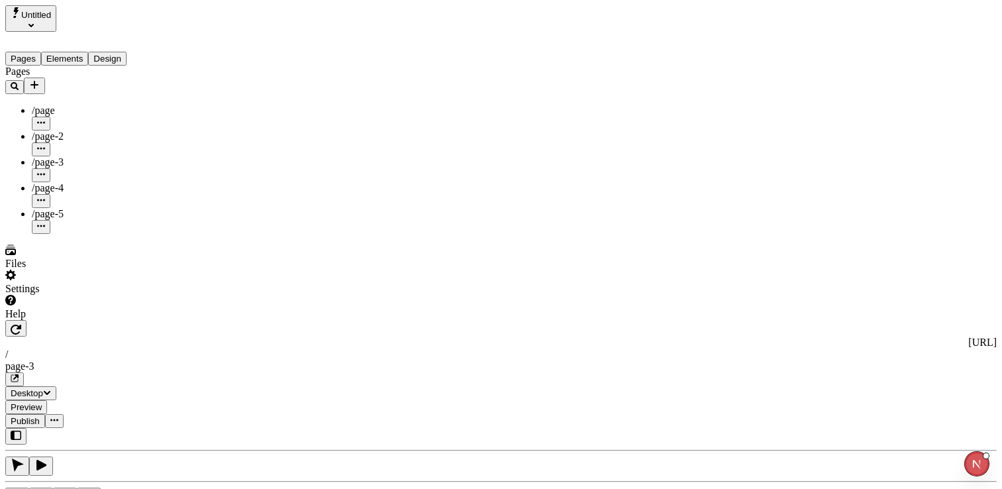
copy span "Corners"
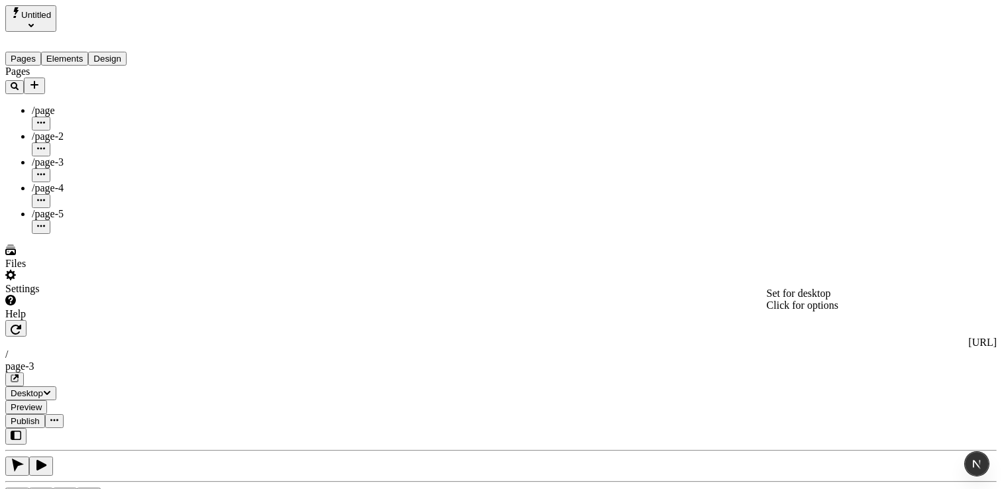
click at [815, 297] on div "Reset to base" at bounding box center [827, 313] width 24 height 36
type input "0"
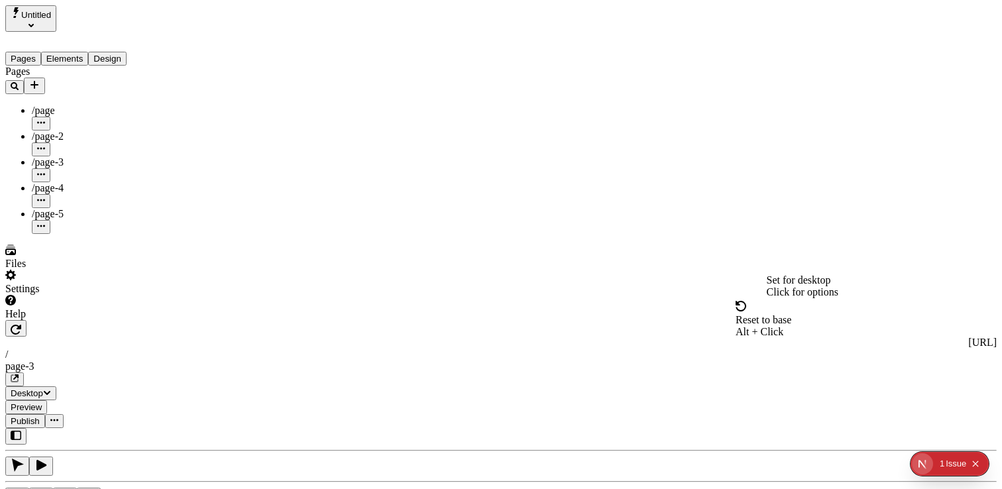
click at [784, 326] on span "Alt + Click" at bounding box center [760, 331] width 48 height 11
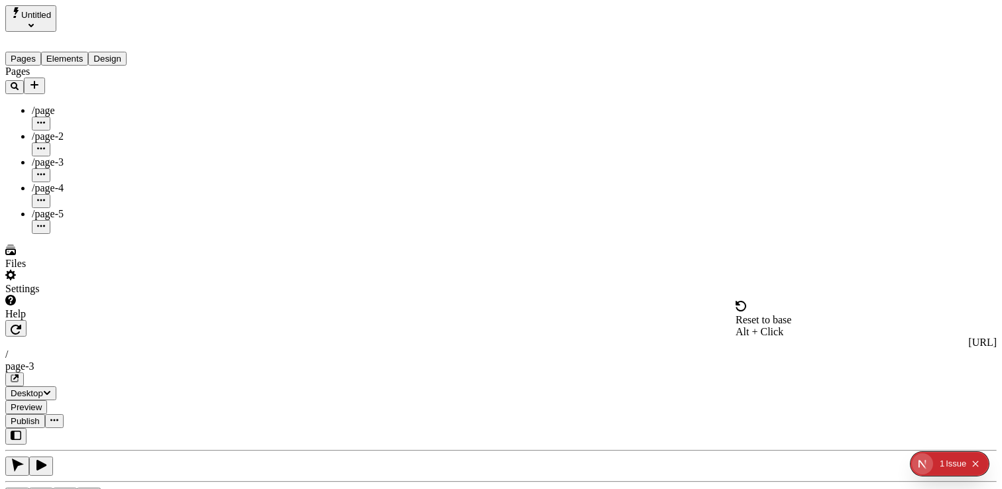
type input "0"
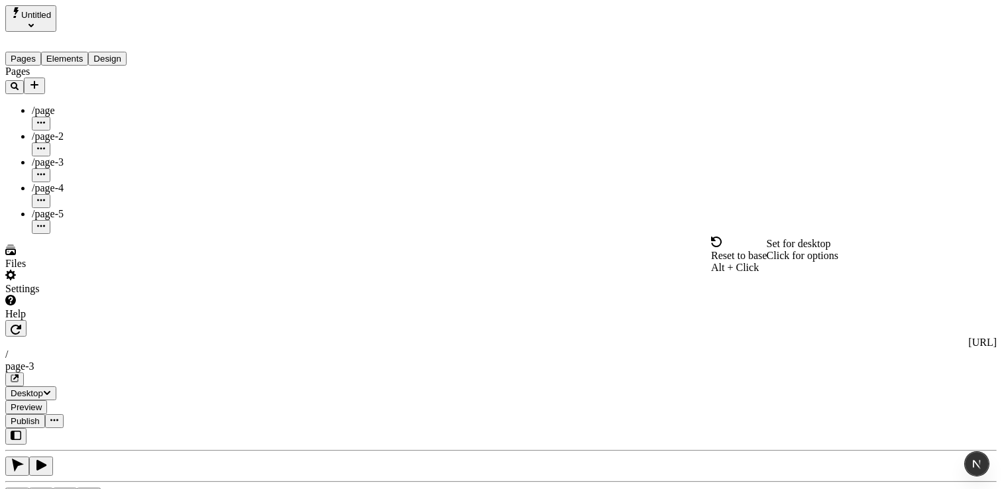
click at [767, 250] on span "Reset to base" at bounding box center [739, 255] width 56 height 11
type input "0"
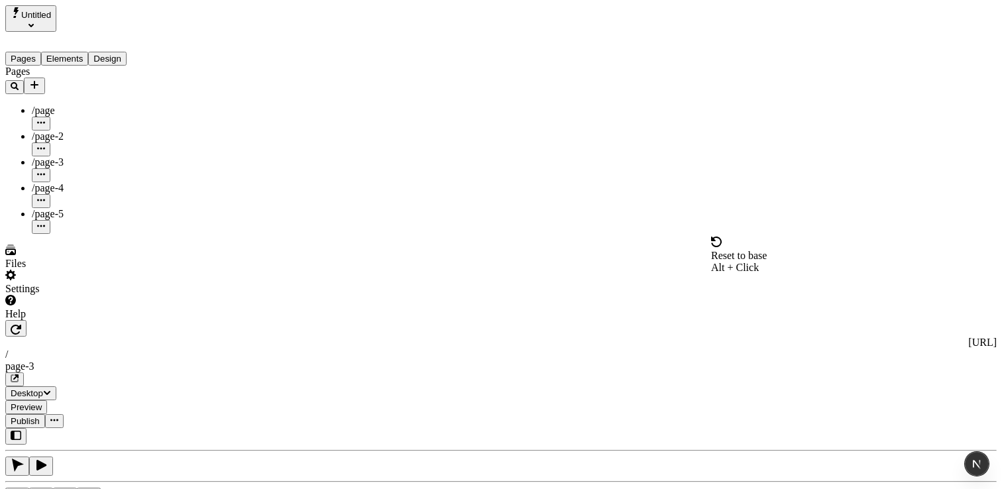
type input "0"
click at [753, 253] on span "Reset to base" at bounding box center [739, 255] width 56 height 11
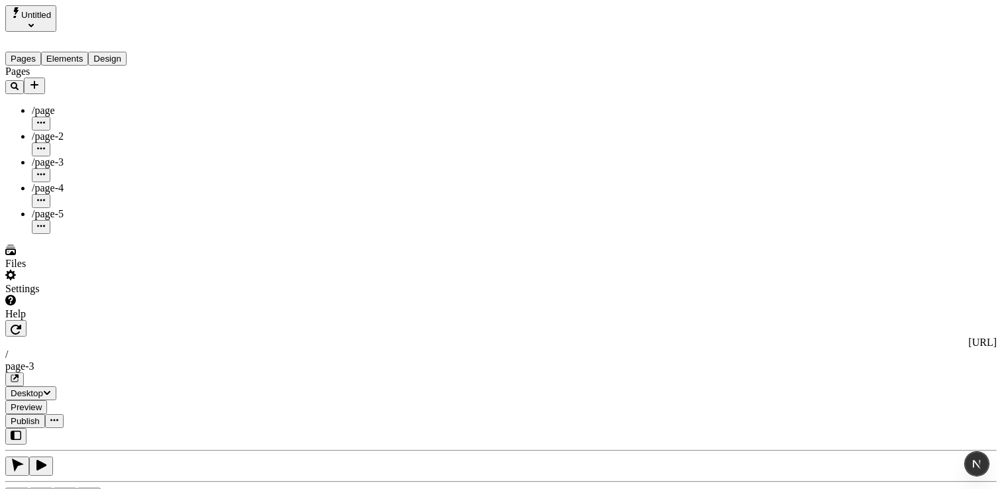
click at [750, 250] on span "Reset to base" at bounding box center [739, 255] width 56 height 11
type input "0"
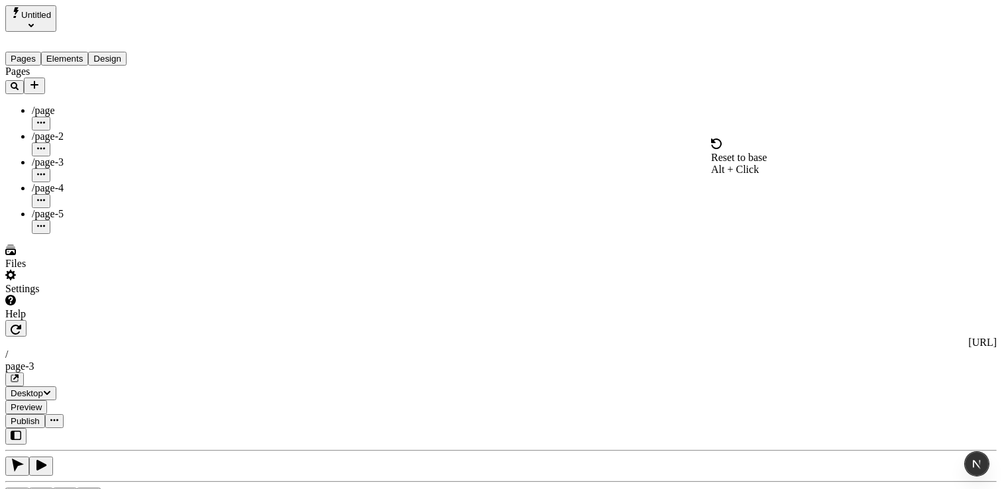
click at [759, 164] on span "Alt + Click" at bounding box center [735, 169] width 48 height 11
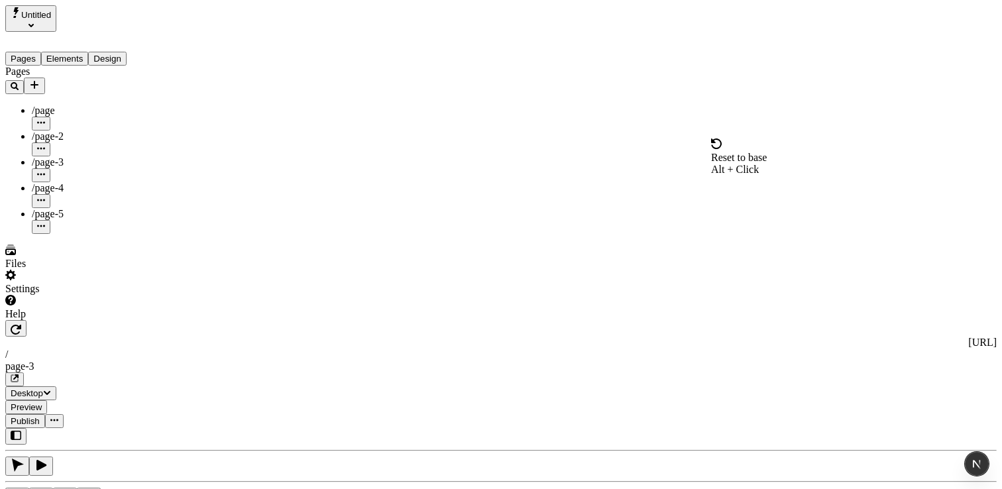
click at [762, 152] on span "Reset to base" at bounding box center [739, 157] width 56 height 11
type input "5"
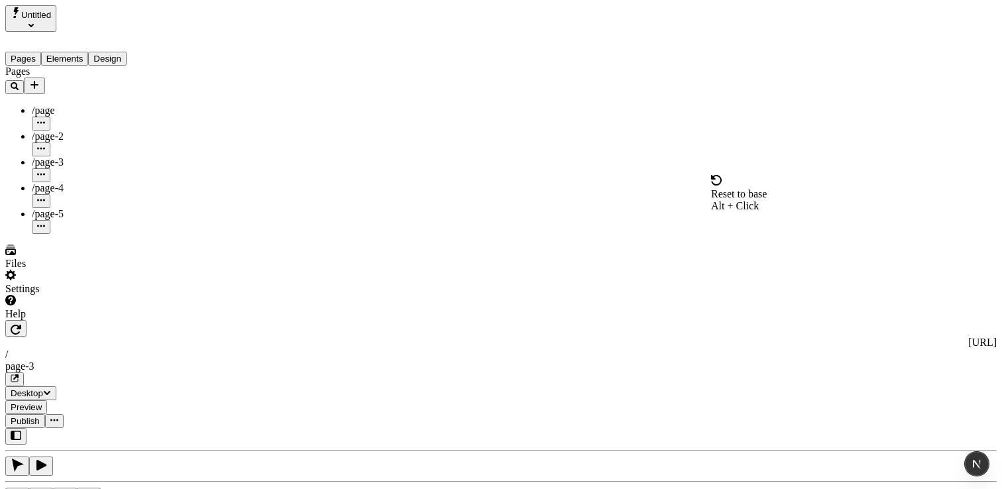
type input "5"
type input "15"
type input "20"
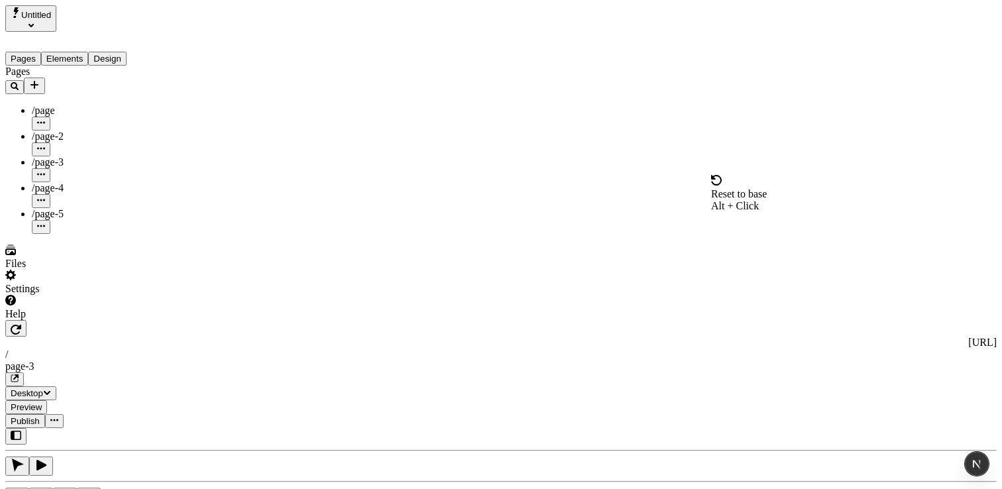
type input "20"
type input "25"
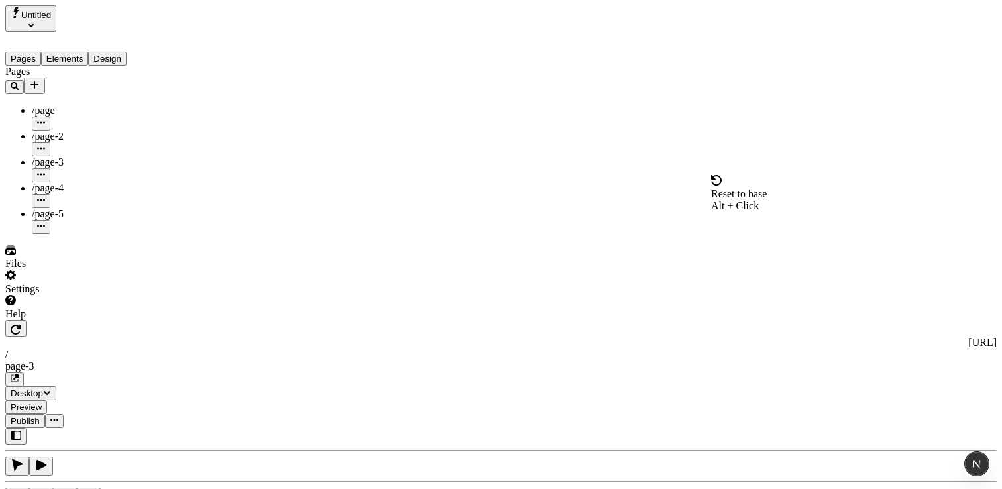
type input "30"
type input "35"
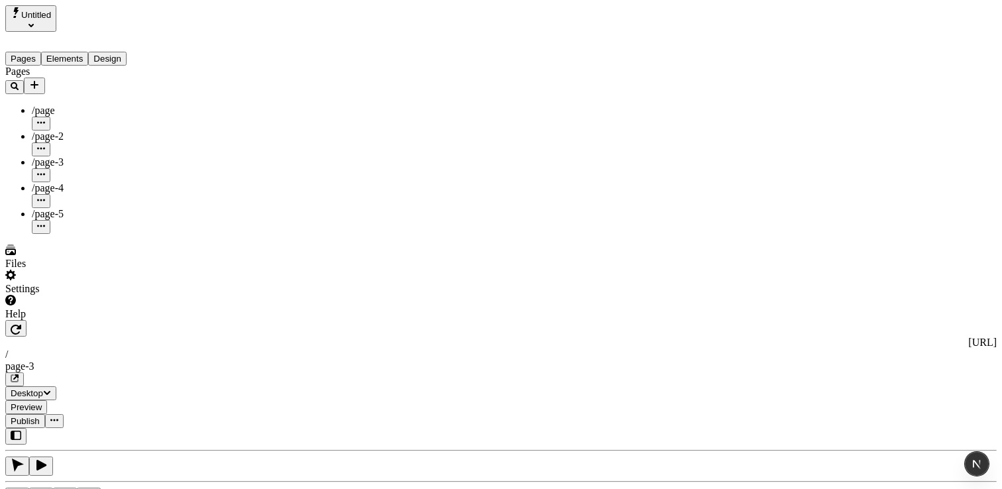
type input "35"
type input "40"
type input "45"
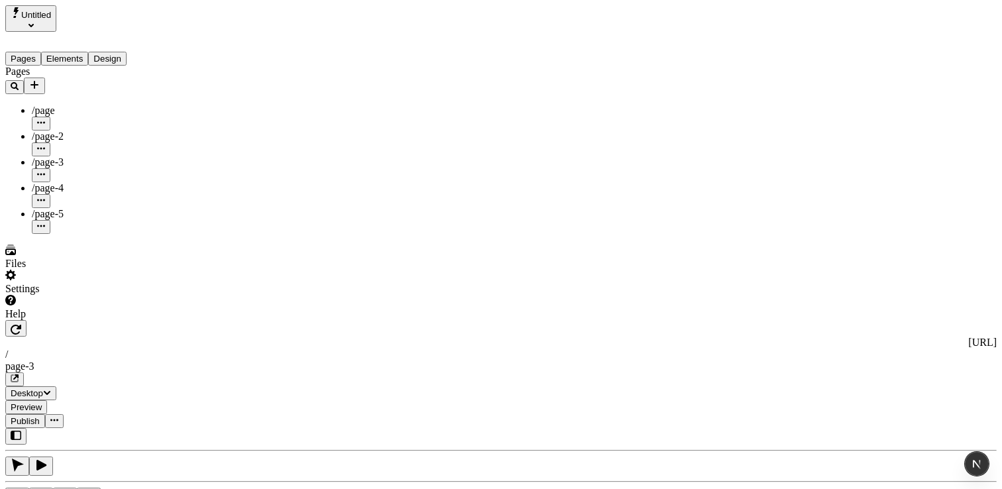
type input "45"
type input "50"
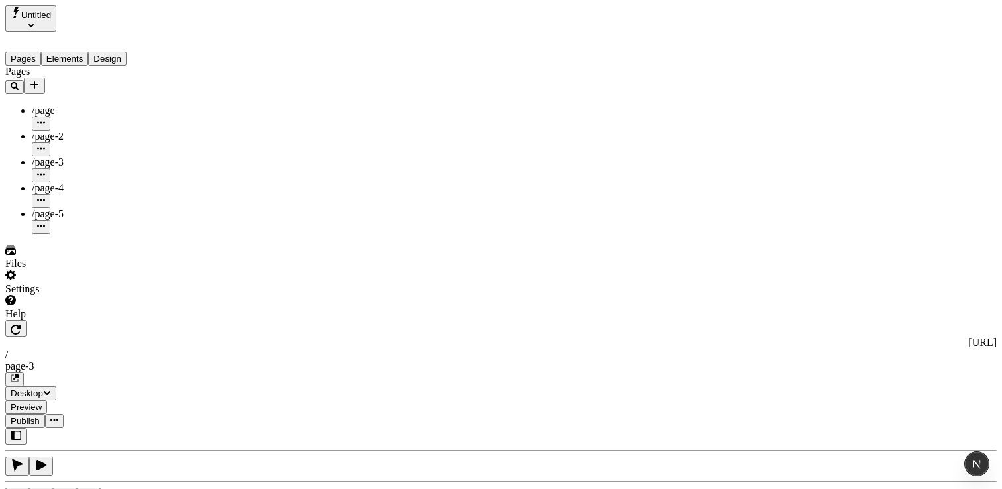
click at [767, 188] on span "Reset to base" at bounding box center [739, 193] width 56 height 11
type input "0"
